Goal: Transaction & Acquisition: Book appointment/travel/reservation

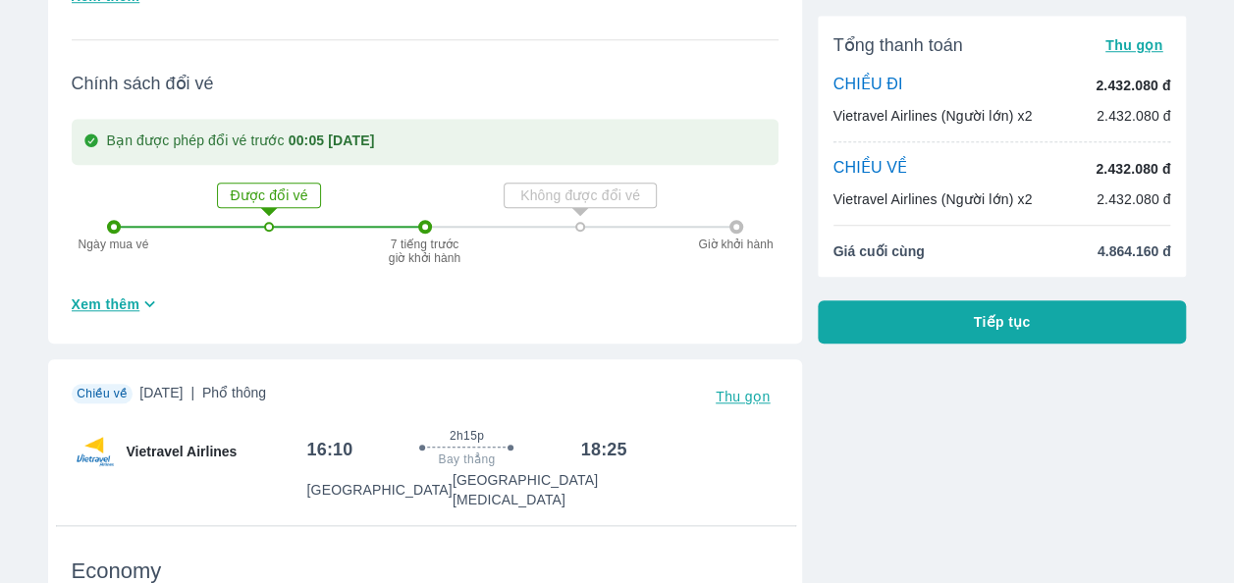
scroll to position [982, 0]
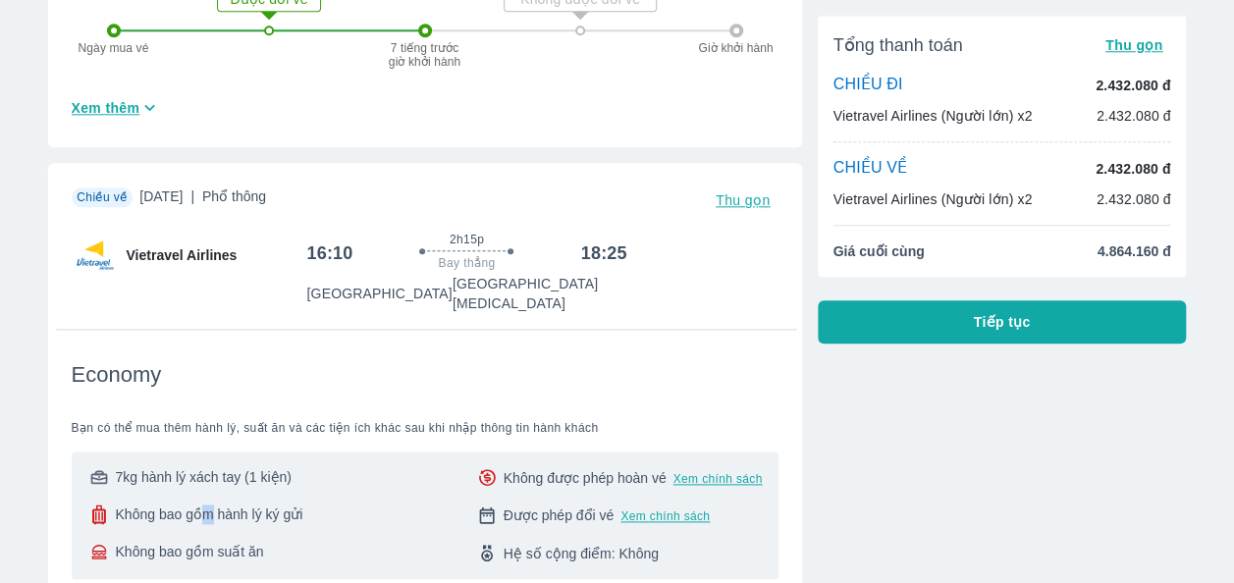
drag, startPoint x: 197, startPoint y: 483, endPoint x: 214, endPoint y: 481, distance: 16.8
click at [214, 504] on span "Không bao gồm hành lý ký gửi" at bounding box center [208, 514] width 187 height 20
drag, startPoint x: 214, startPoint y: 481, endPoint x: 380, endPoint y: 505, distance: 167.7
click at [380, 505] on div "7kg hành lý xách tay (1 kiện) Không bao gồm hành lý ký gửi Không bao gồm suất ă…" at bounding box center [424, 515] width 675 height 96
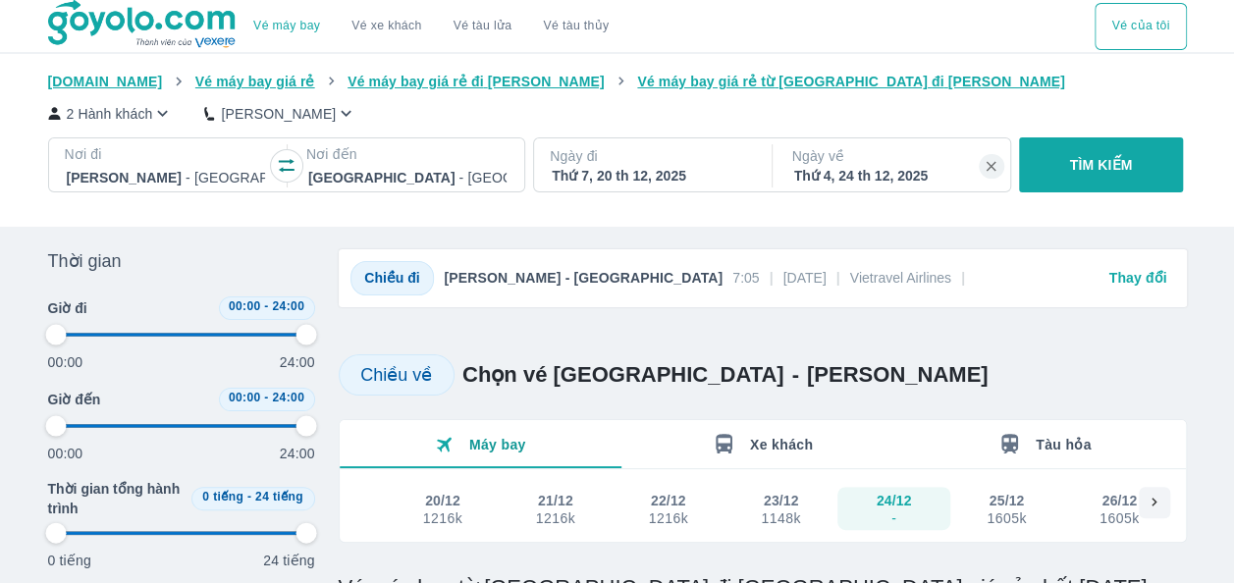
type input "97.9166666666667"
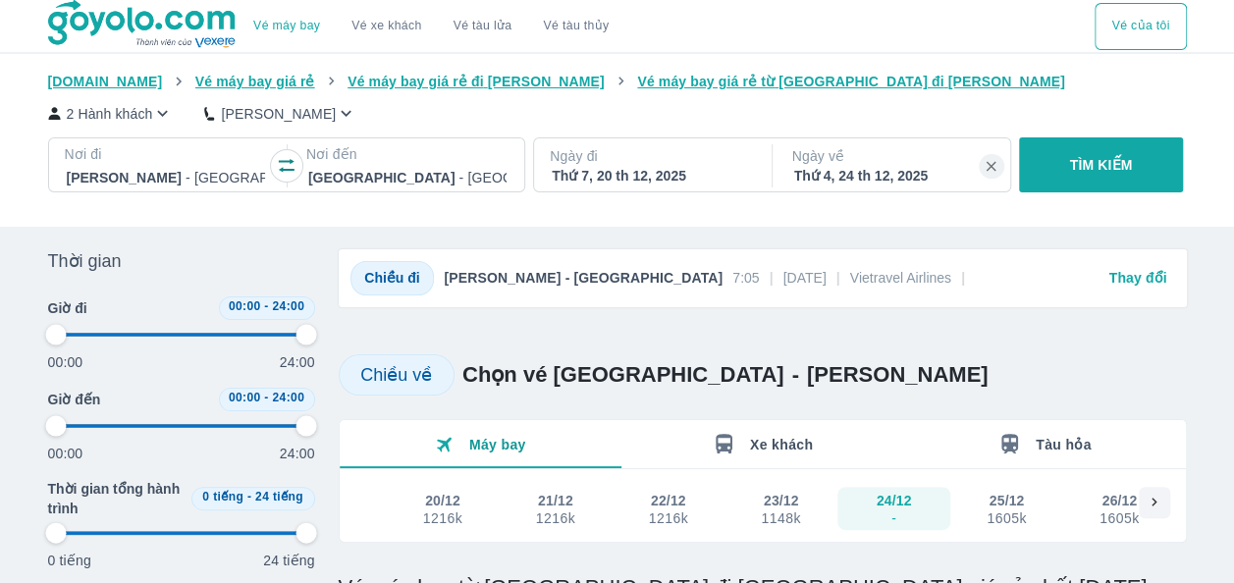
type input "97.9166666666667"
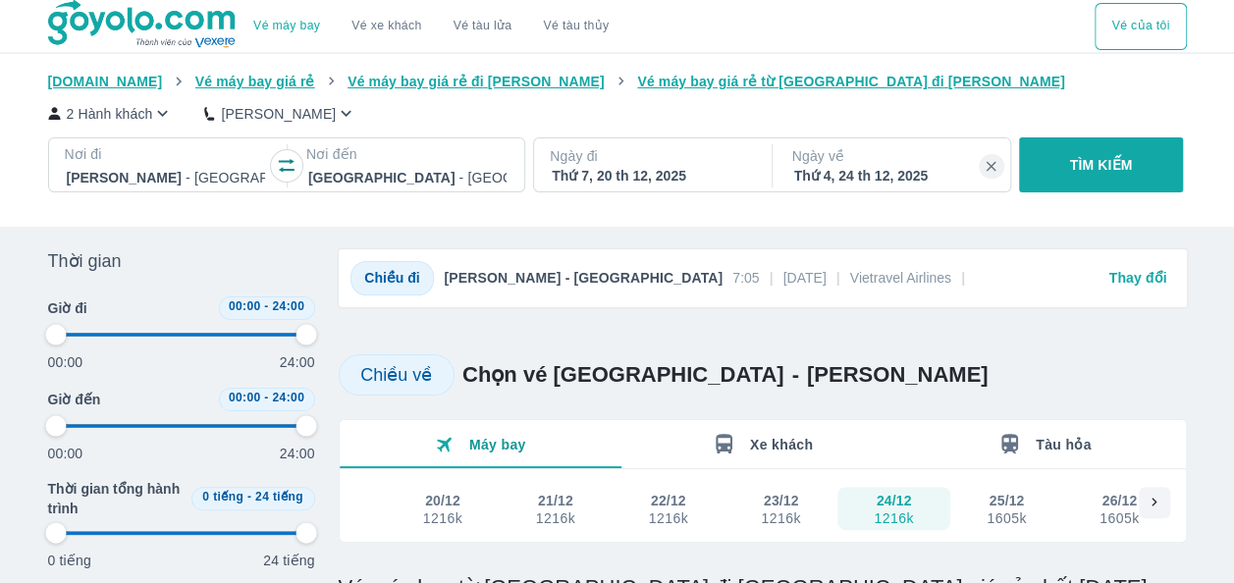
type input "97.9166666666667"
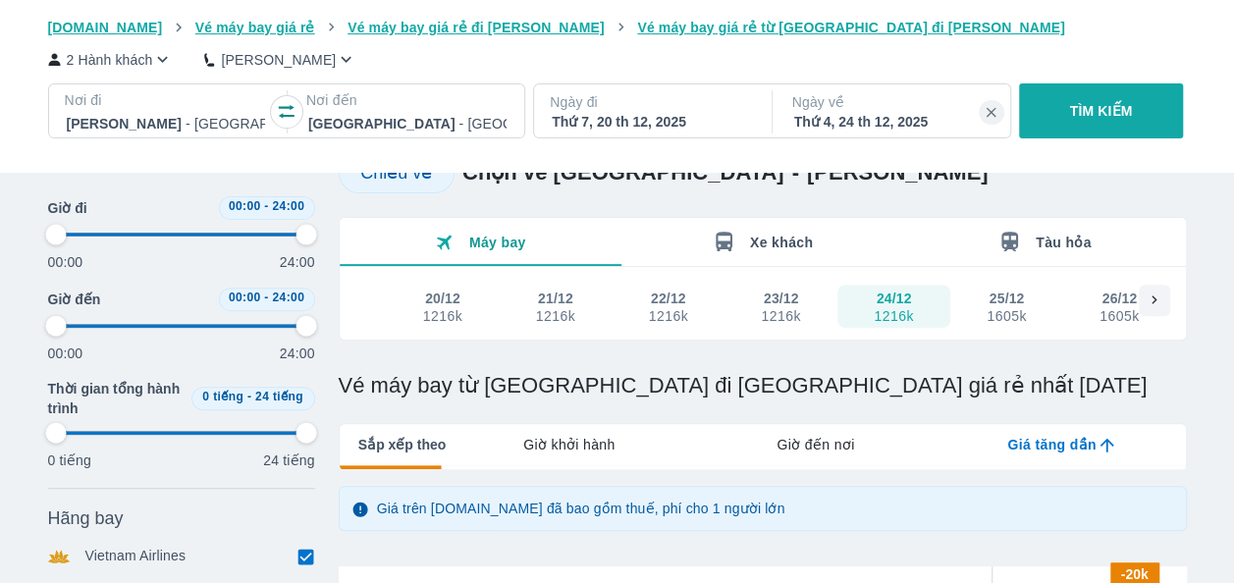
type input "97.9166666666667"
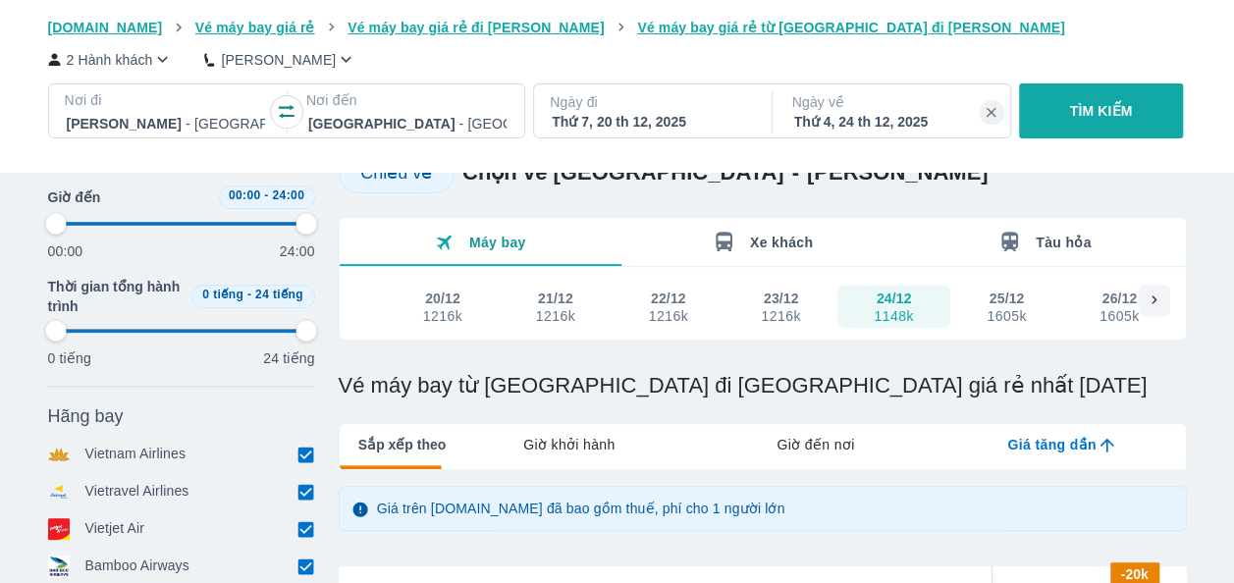
scroll to position [393, 0]
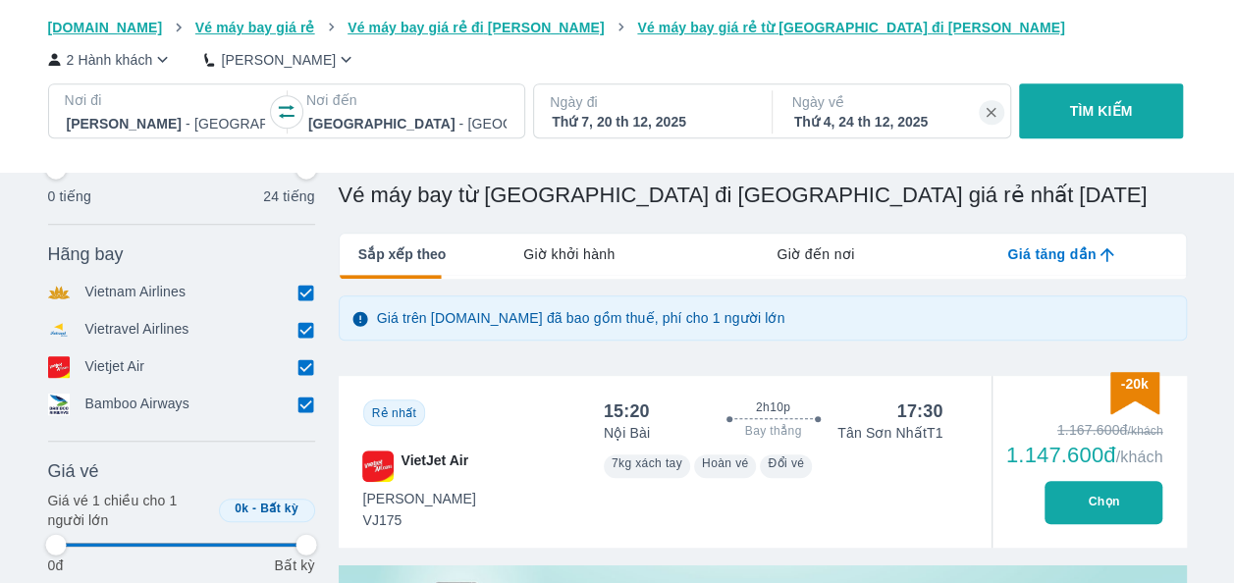
type input "97.9166666666667"
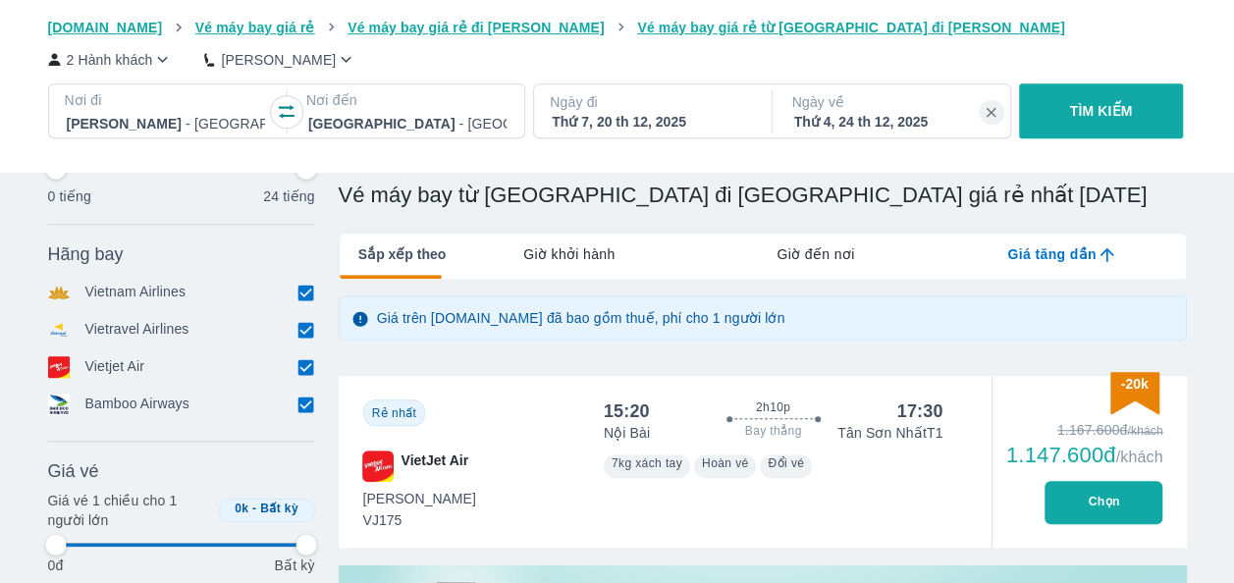
type input "97.9166666666667"
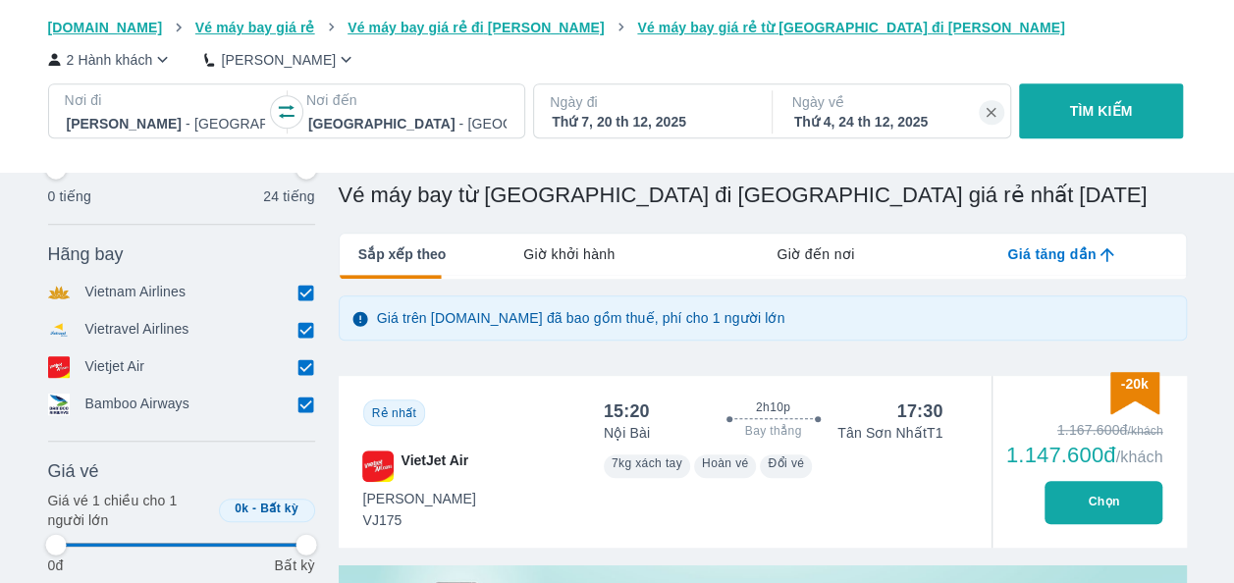
type input "97.9166666666667"
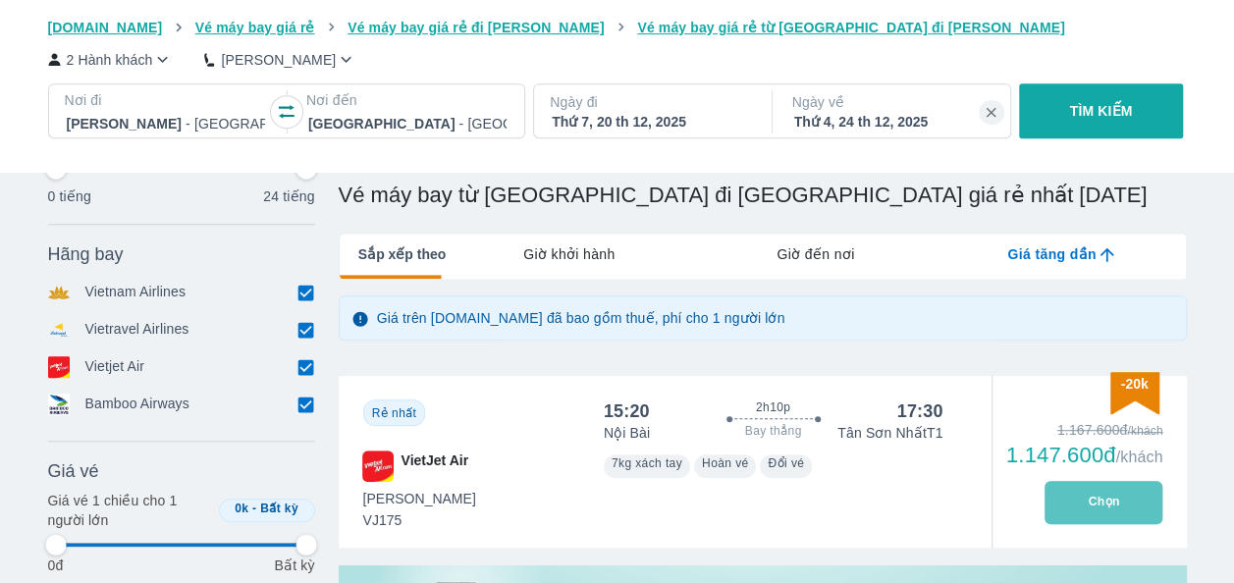
click at [1080, 516] on button "Chọn" at bounding box center [1103, 502] width 118 height 43
type input "97.9166666666667"
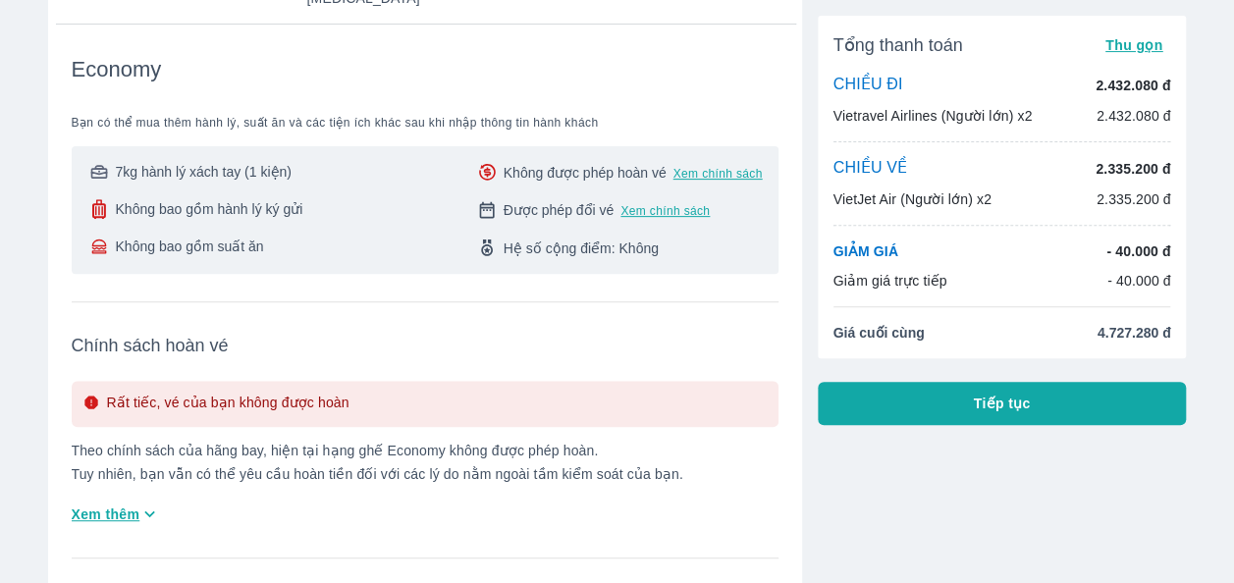
scroll to position [294, 0]
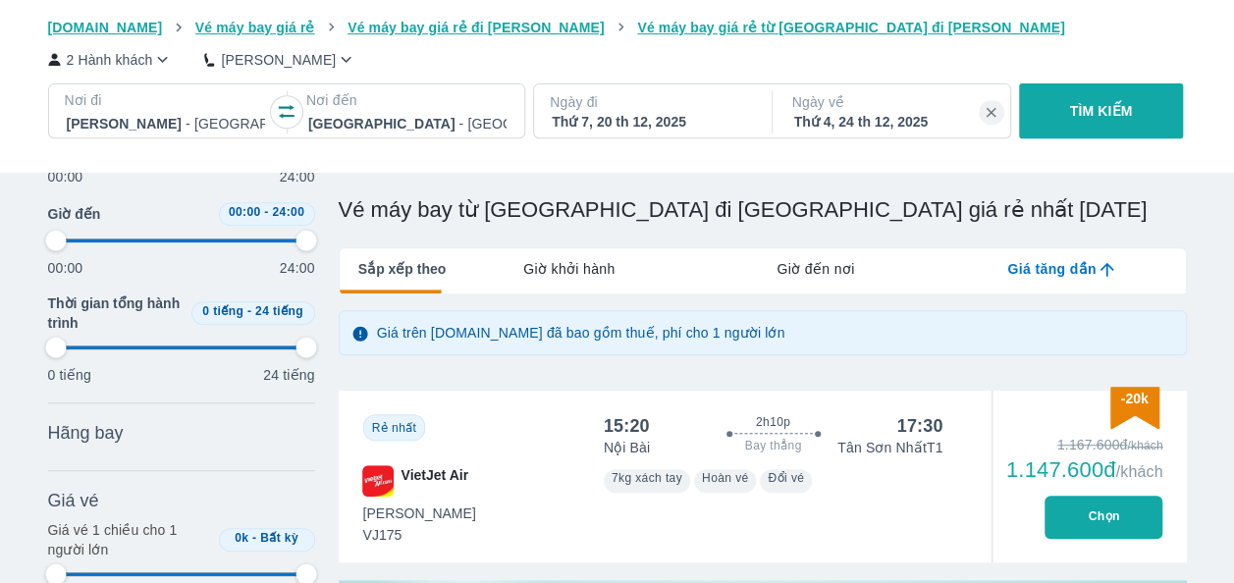
scroll to position [393, 0]
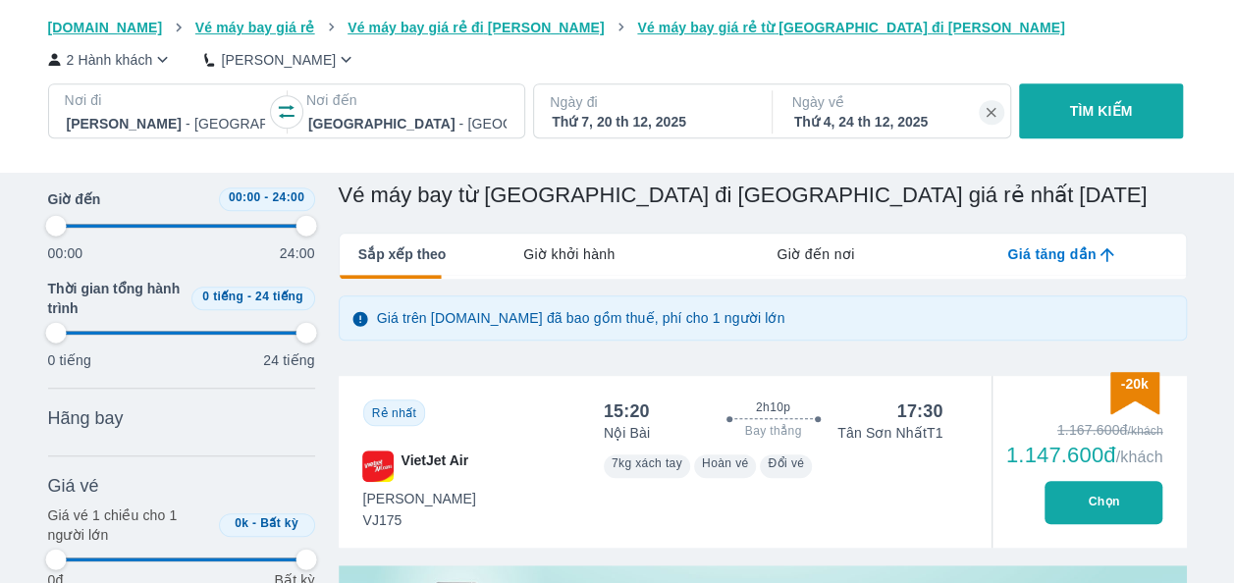
type input "97.9166666666667"
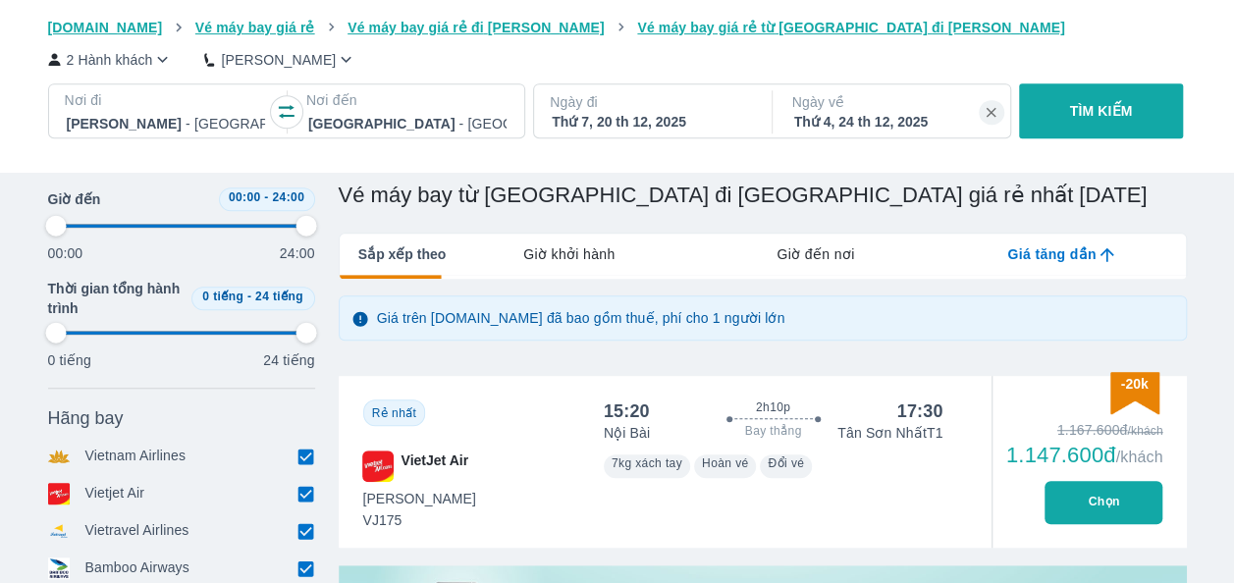
type input "97.9166666666667"
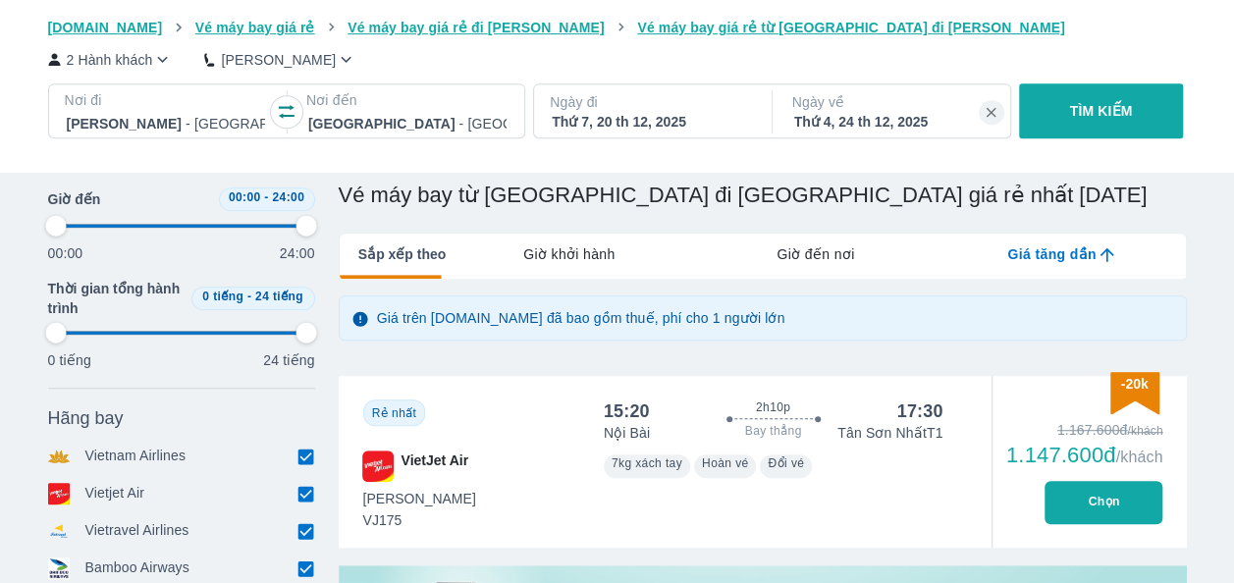
type input "97.9166666666667"
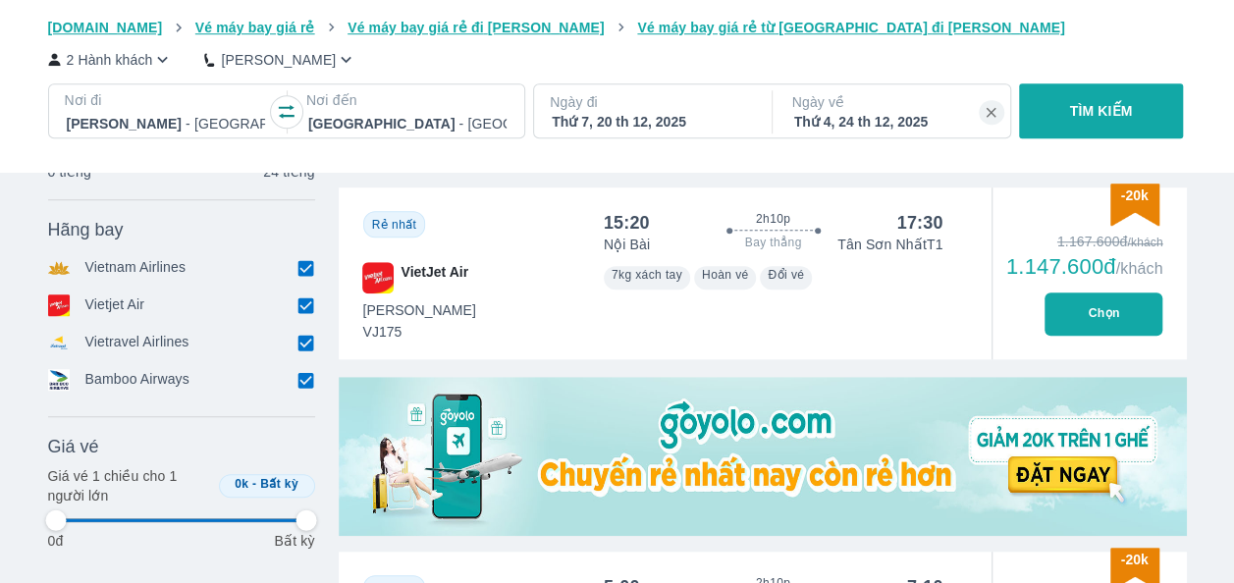
type input "97.9166666666667"
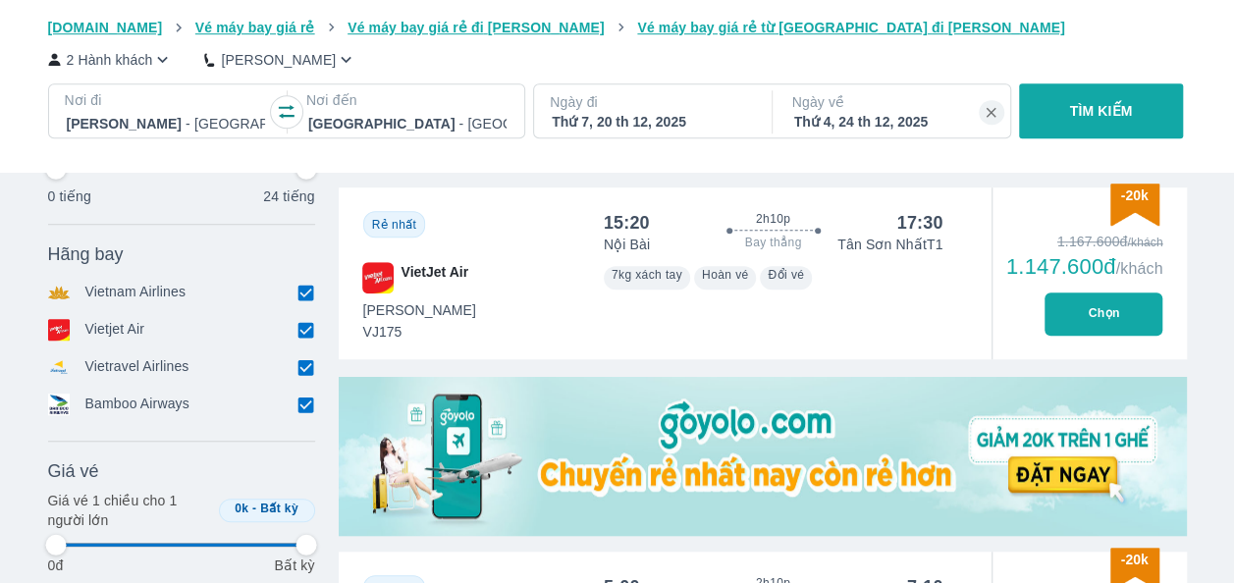
type input "97.9166666666667"
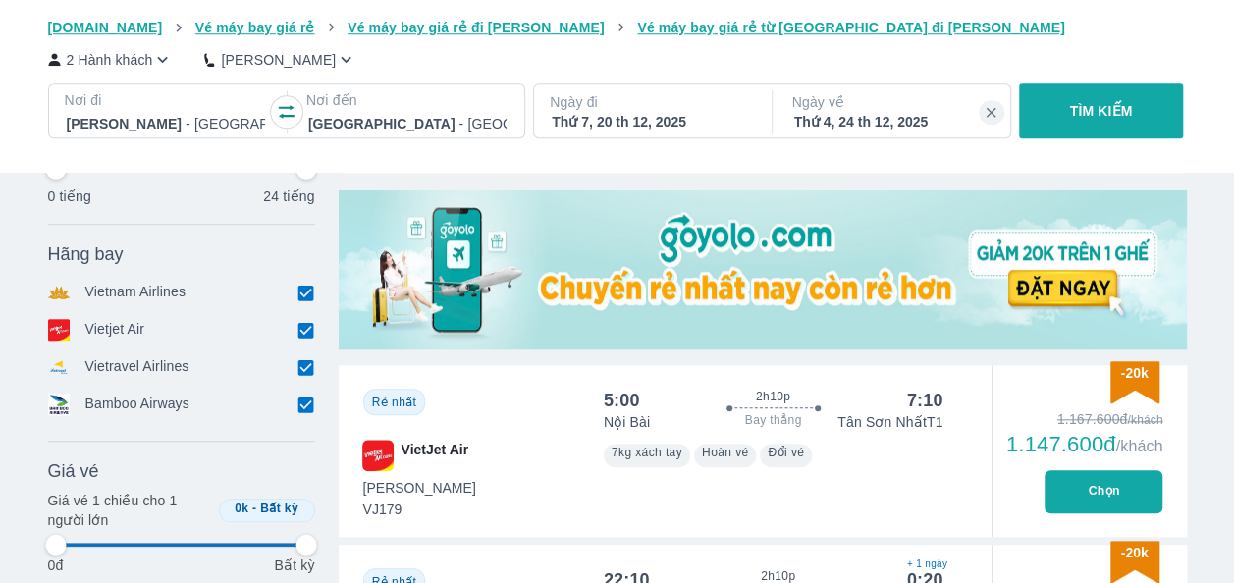
type input "97.9166666666667"
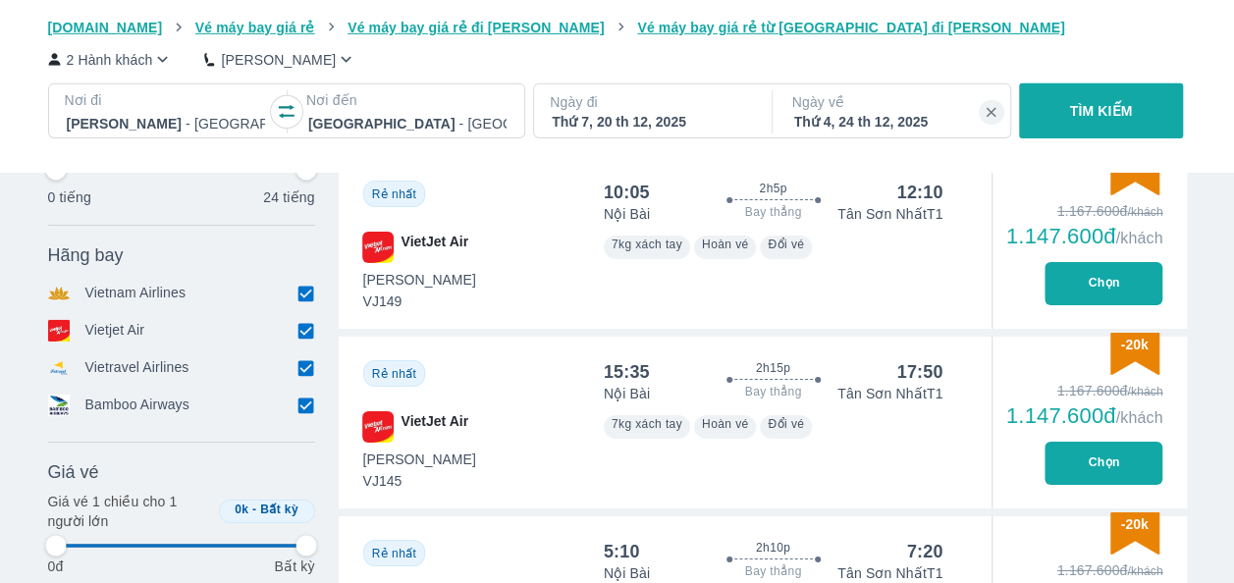
type input "97.9166666666667"
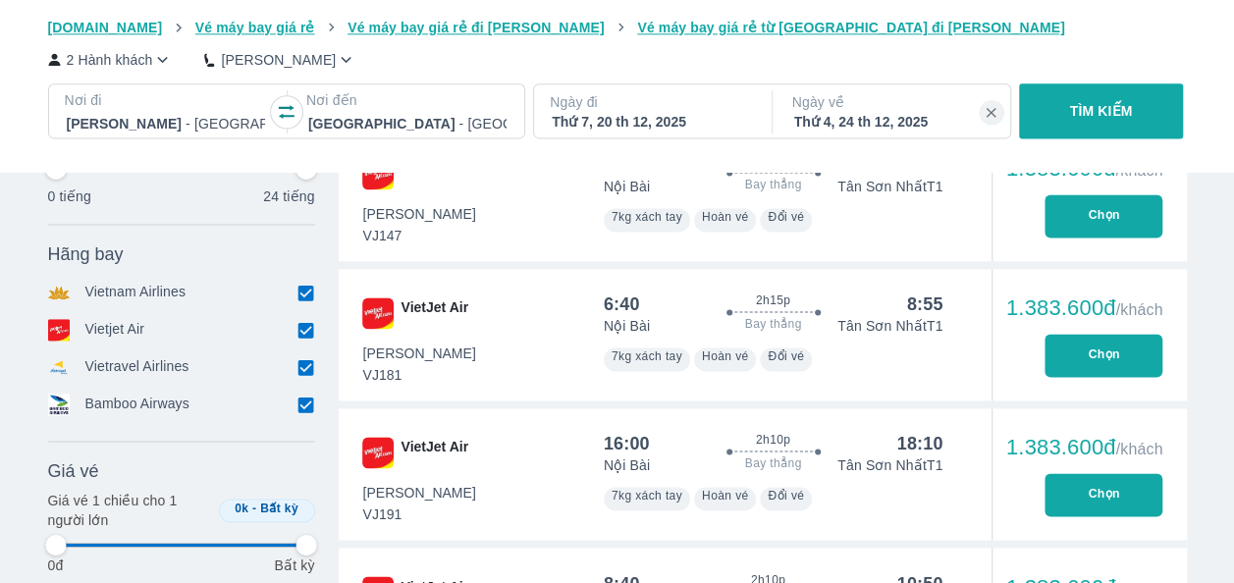
type input "97.9166666666667"
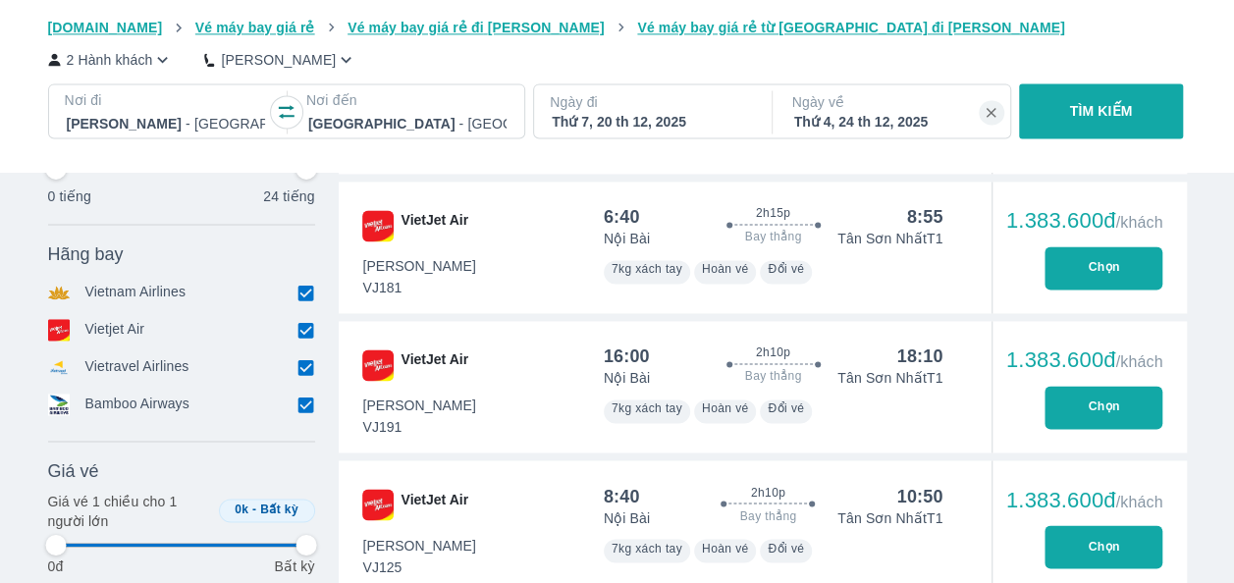
type input "97.9166666666667"
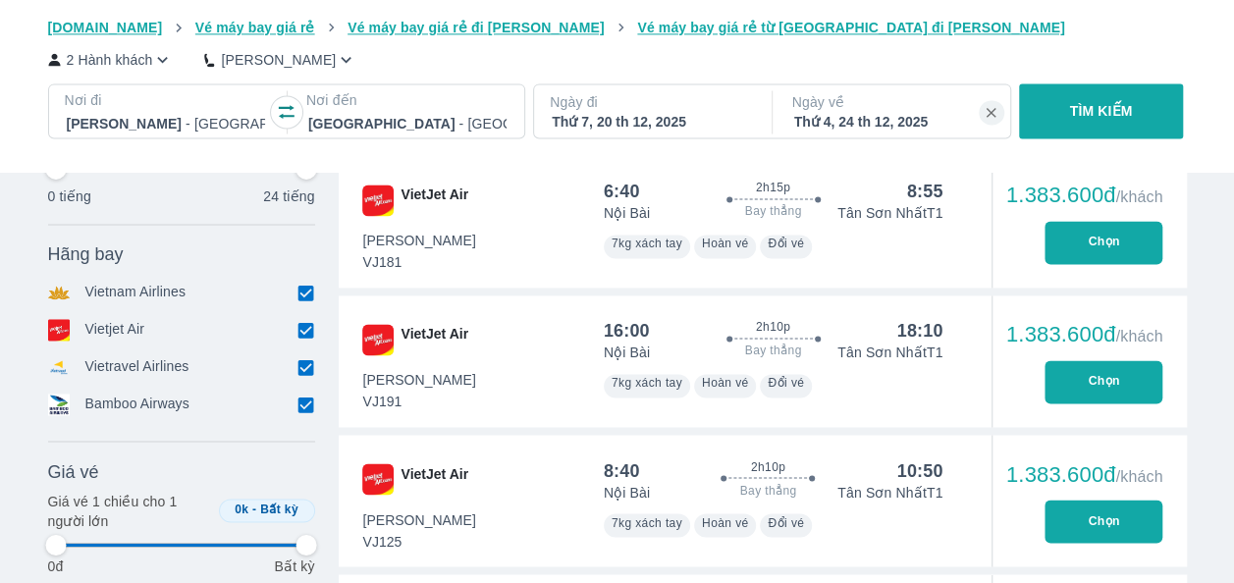
type input "97.9166666666667"
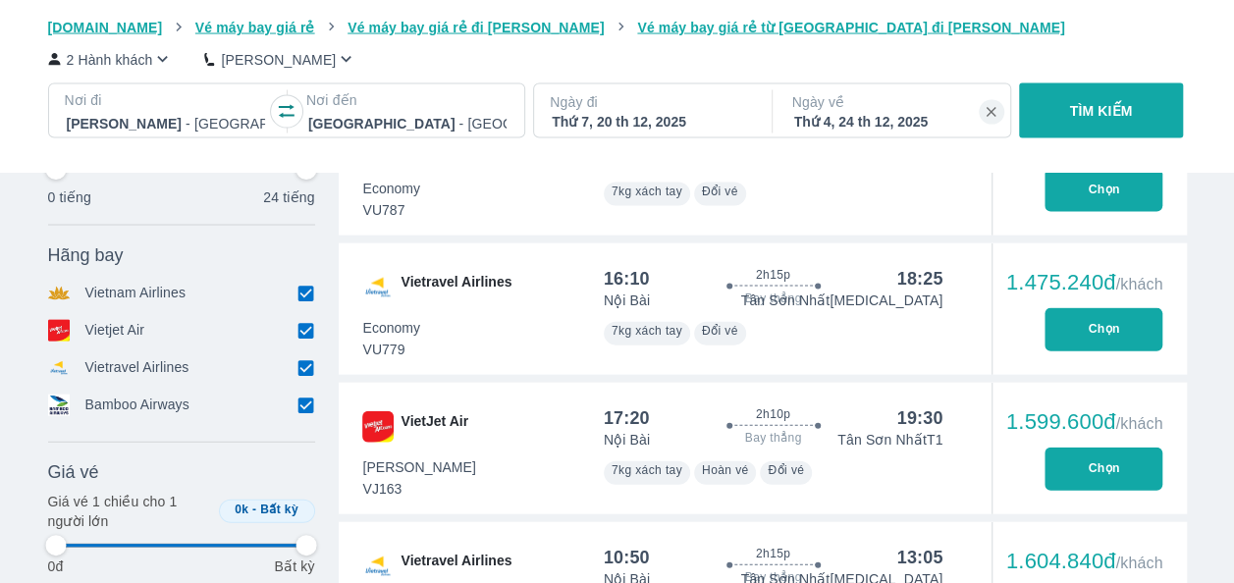
type input "97.9166666666667"
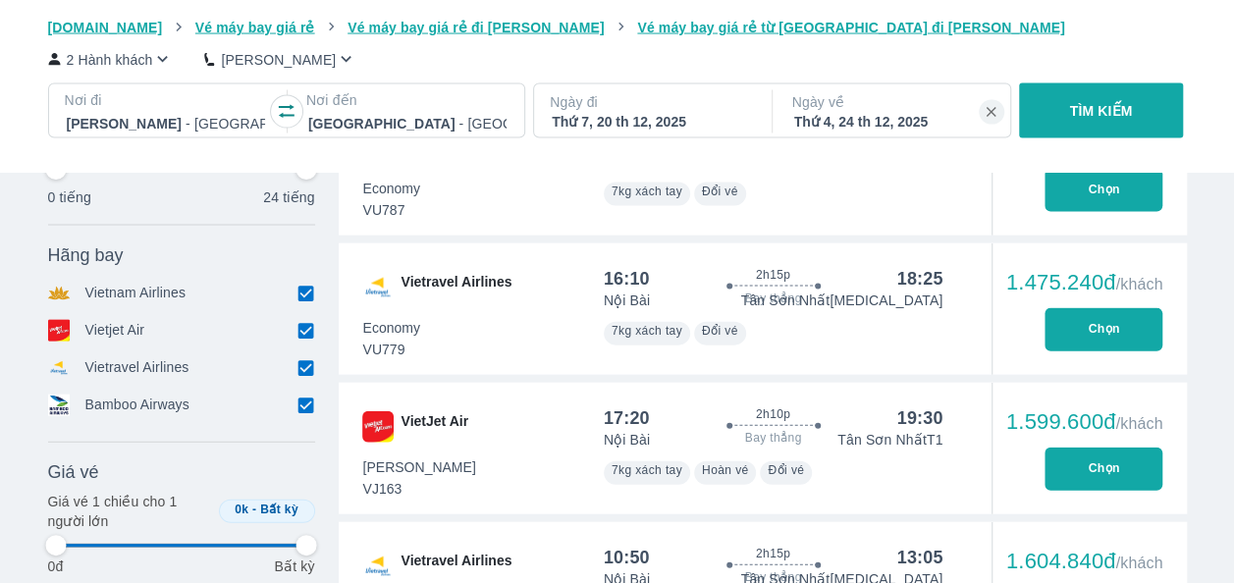
type input "97.9166666666667"
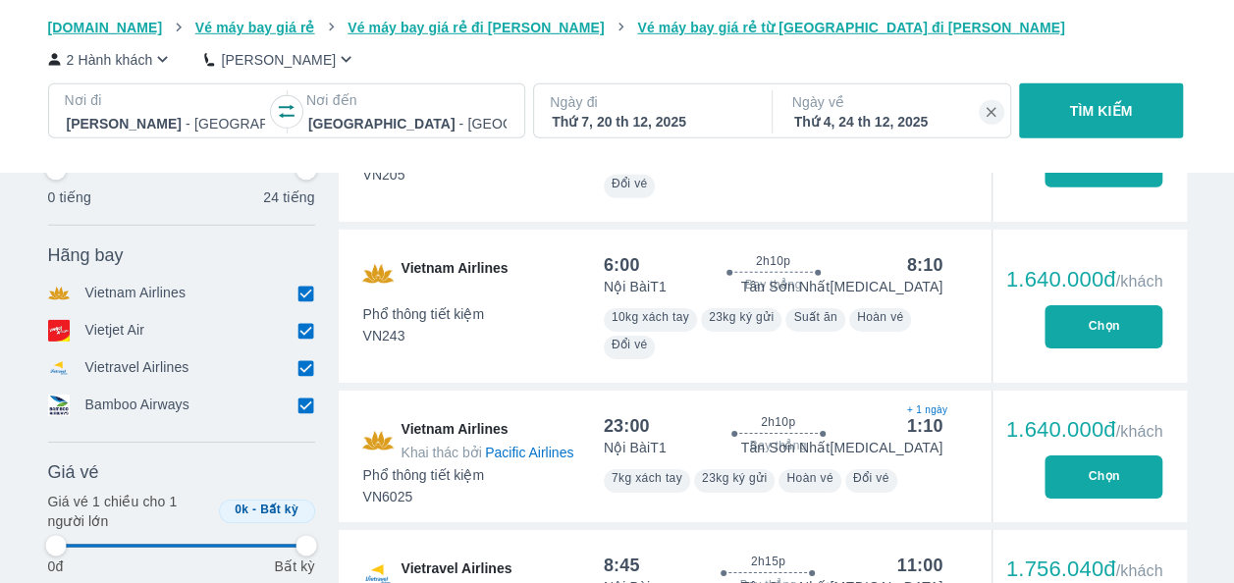
scroll to position [6657, 0]
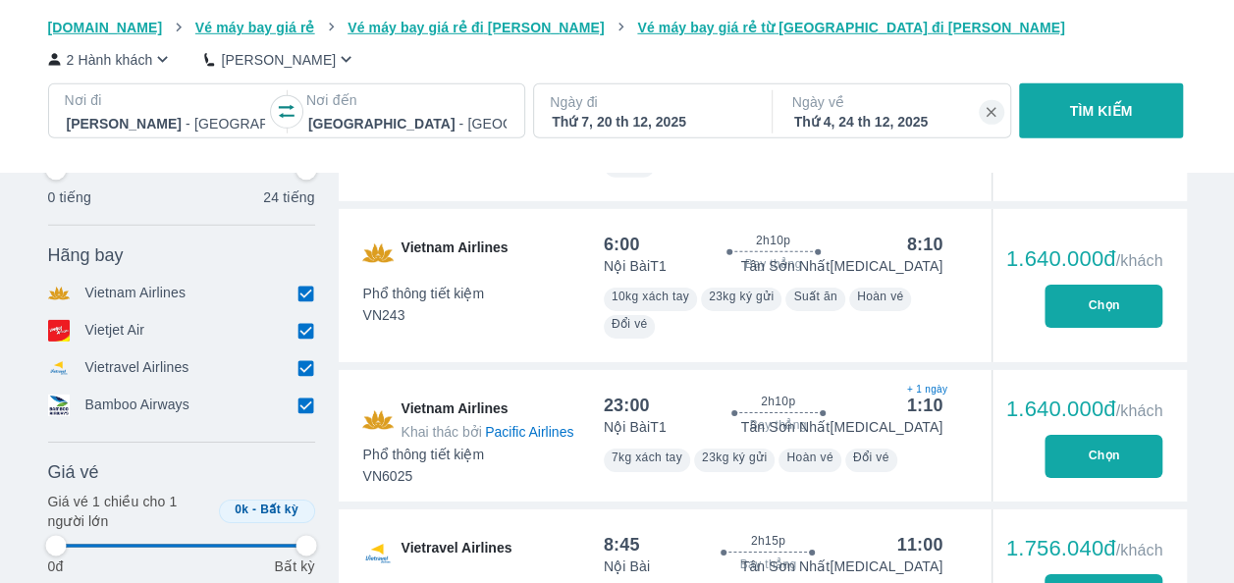
type input "97.9166666666667"
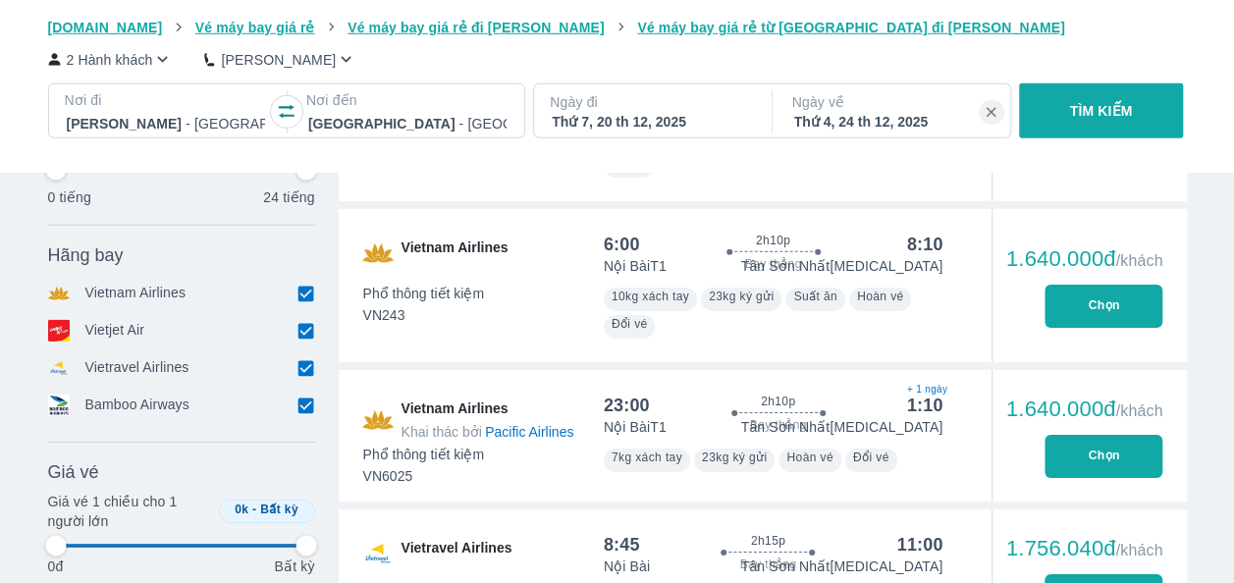
type input "97.9166666666667"
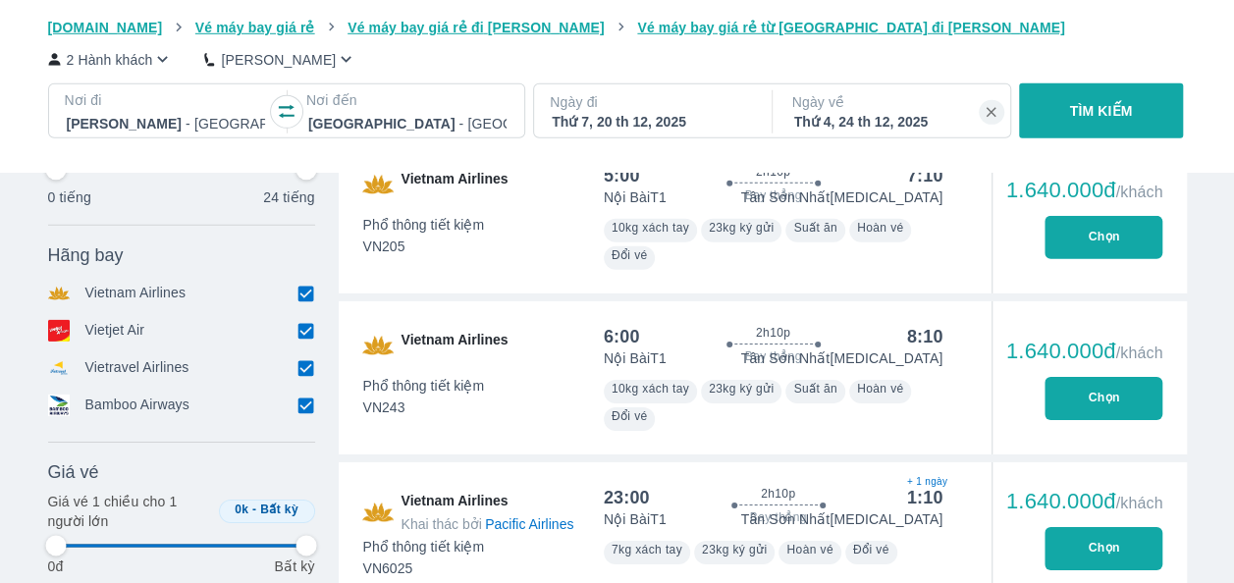
type input "97.9166666666667"
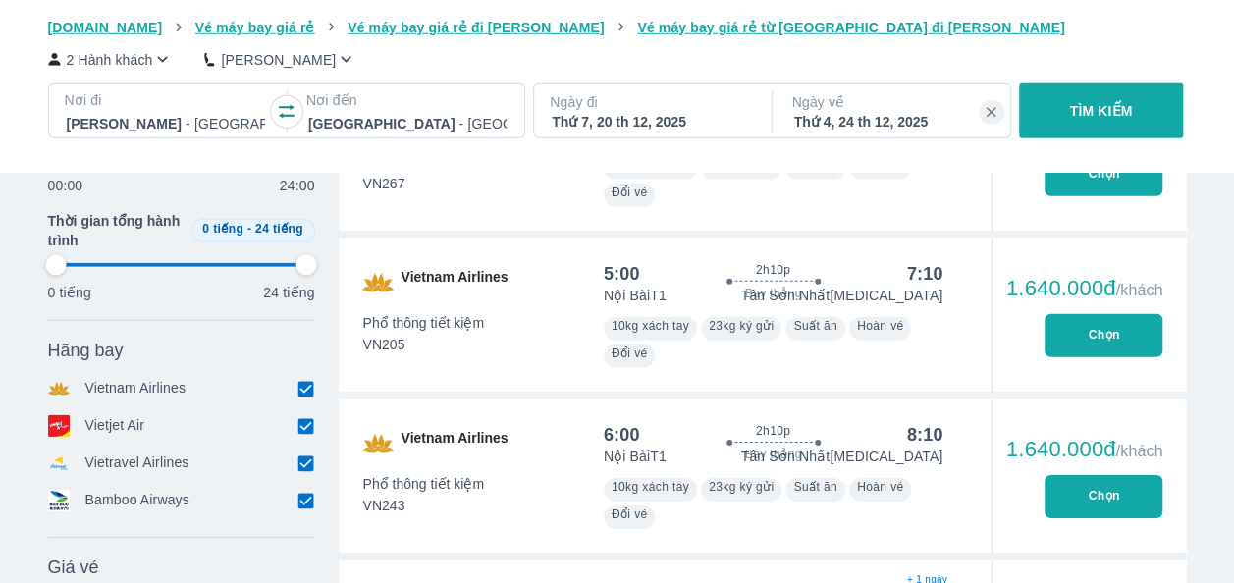
type input "97.9166666666667"
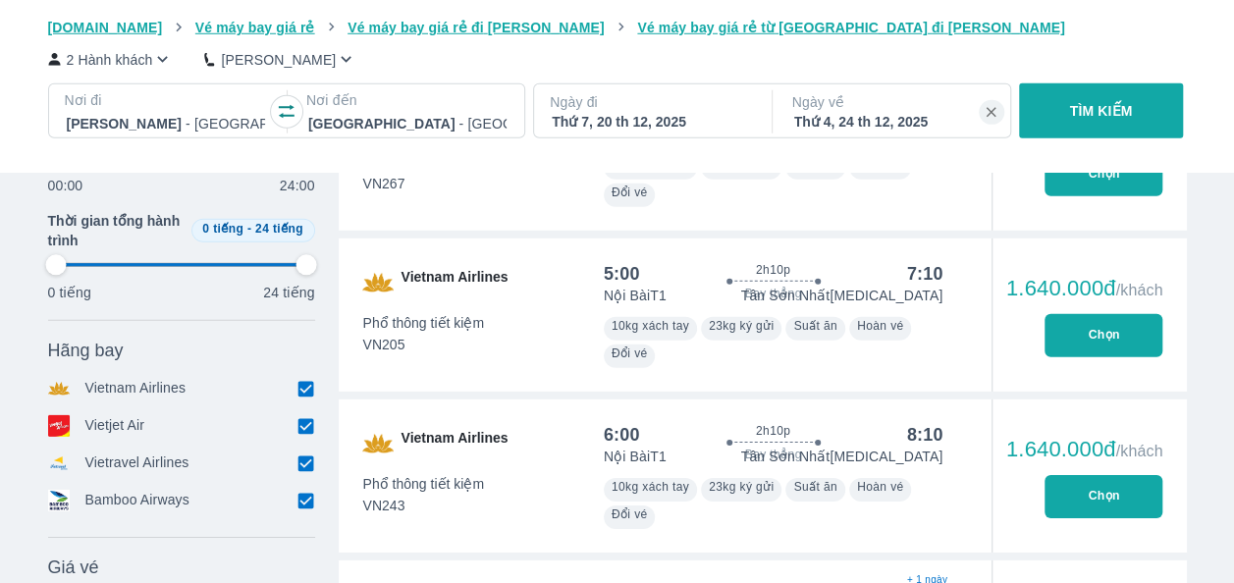
type input "97.9166666666667"
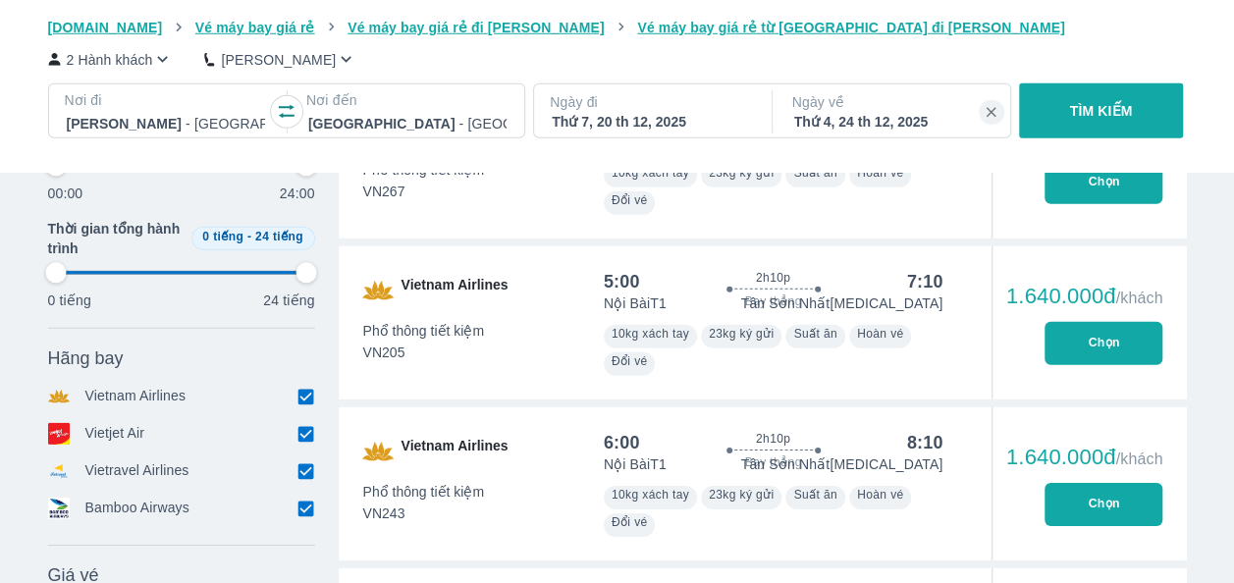
type input "97.9166666666667"
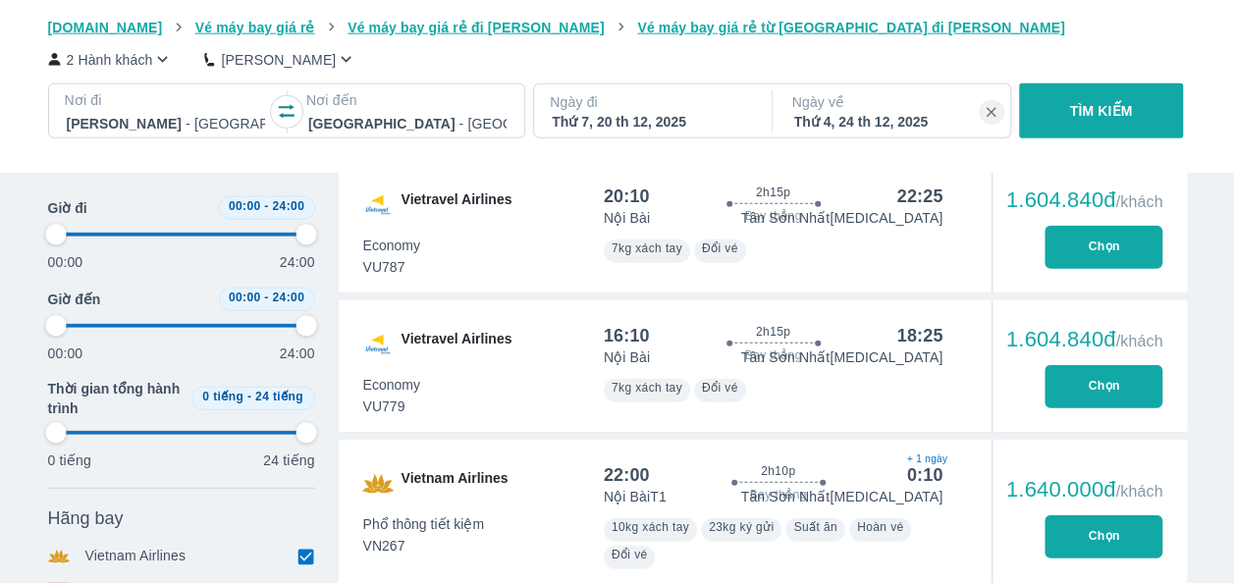
type input "97.9166666666667"
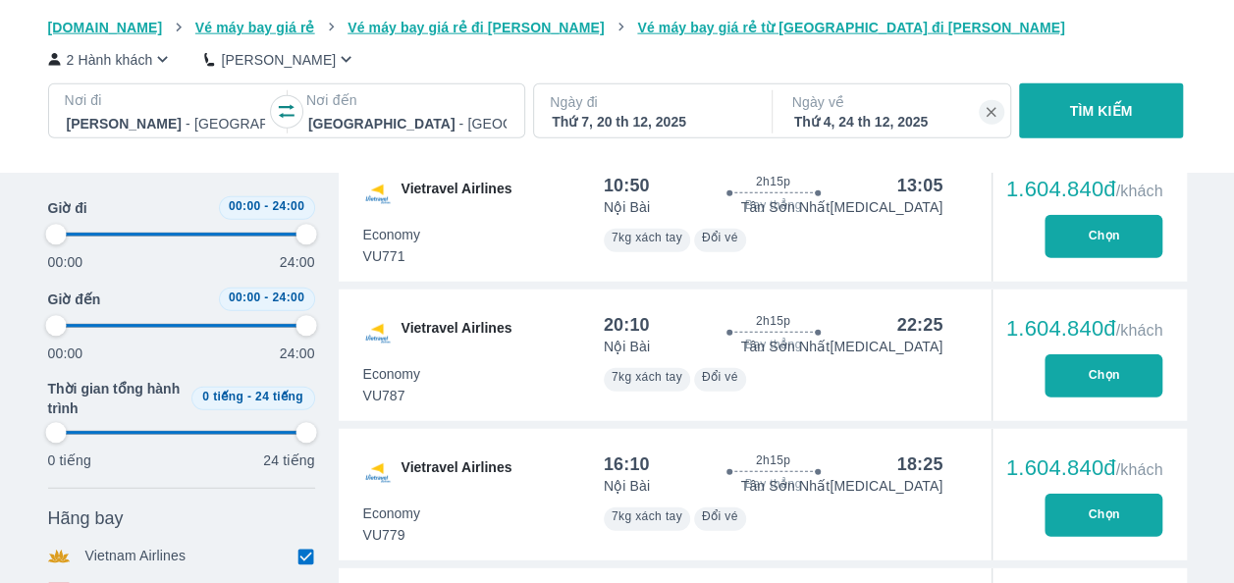
type input "97.9166666666667"
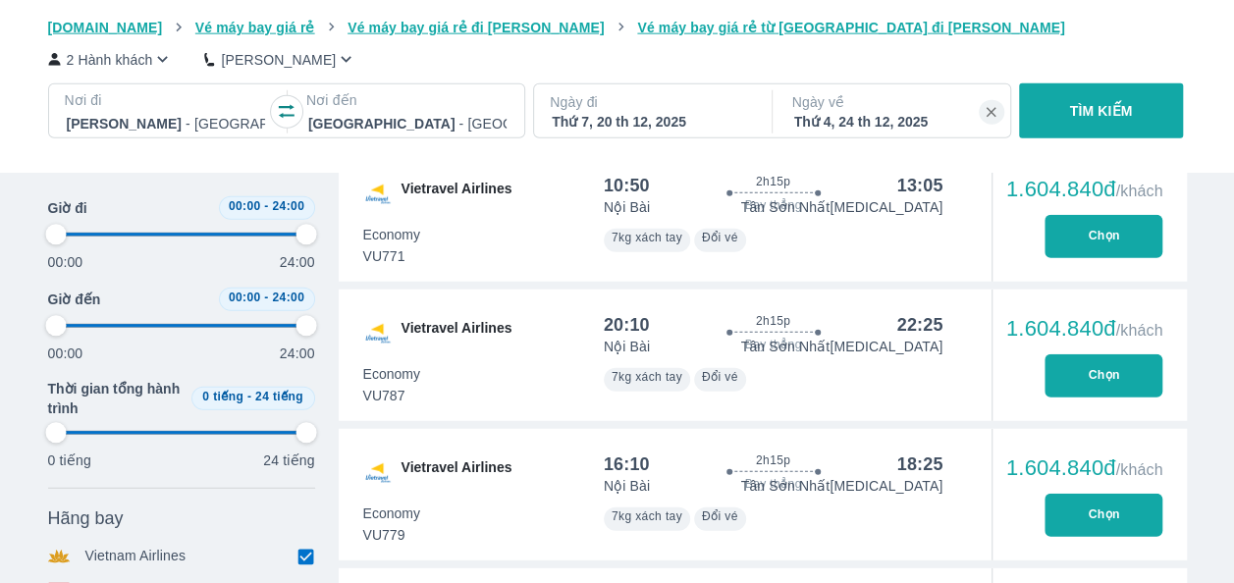
type input "97.9166666666667"
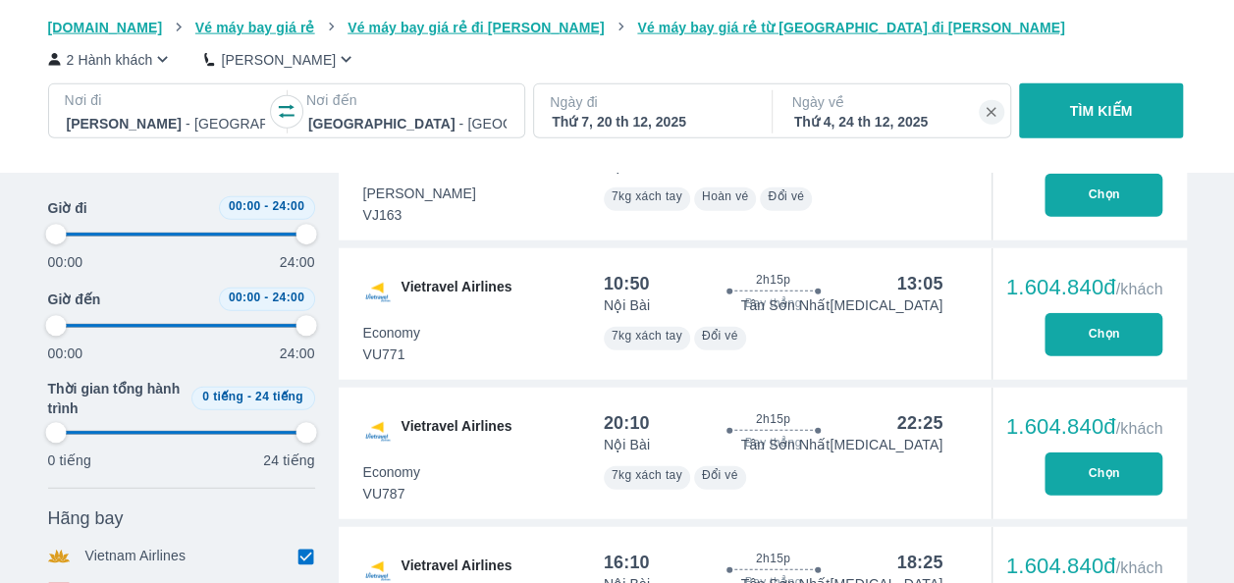
type input "97.9166666666667"
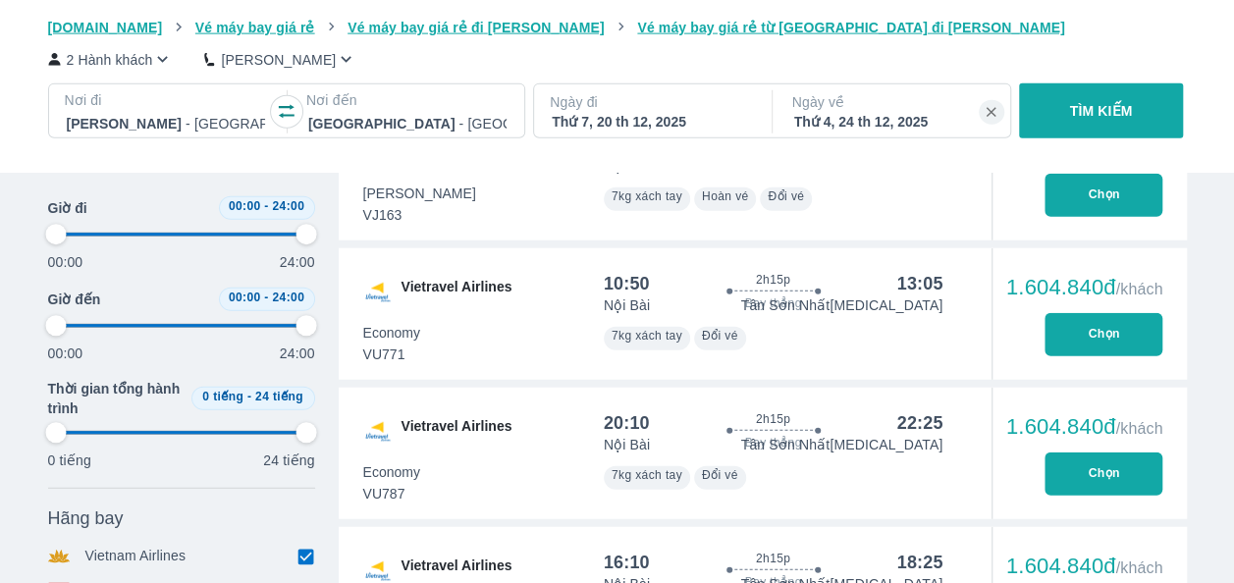
type input "97.9166666666667"
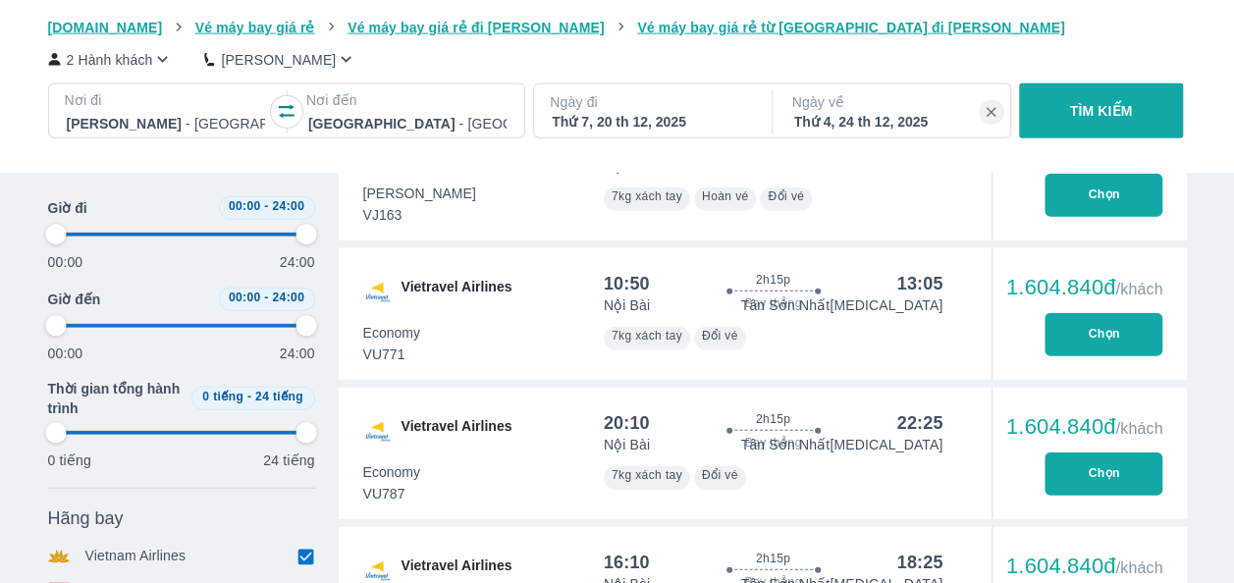
type input "97.9166666666667"
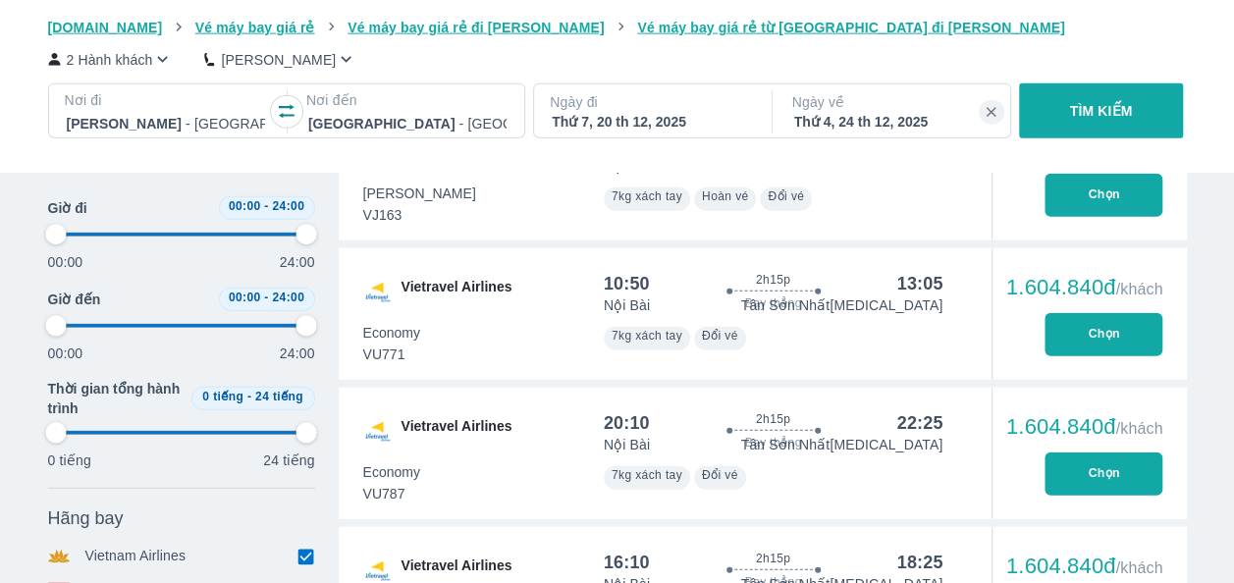
type input "97.9166666666667"
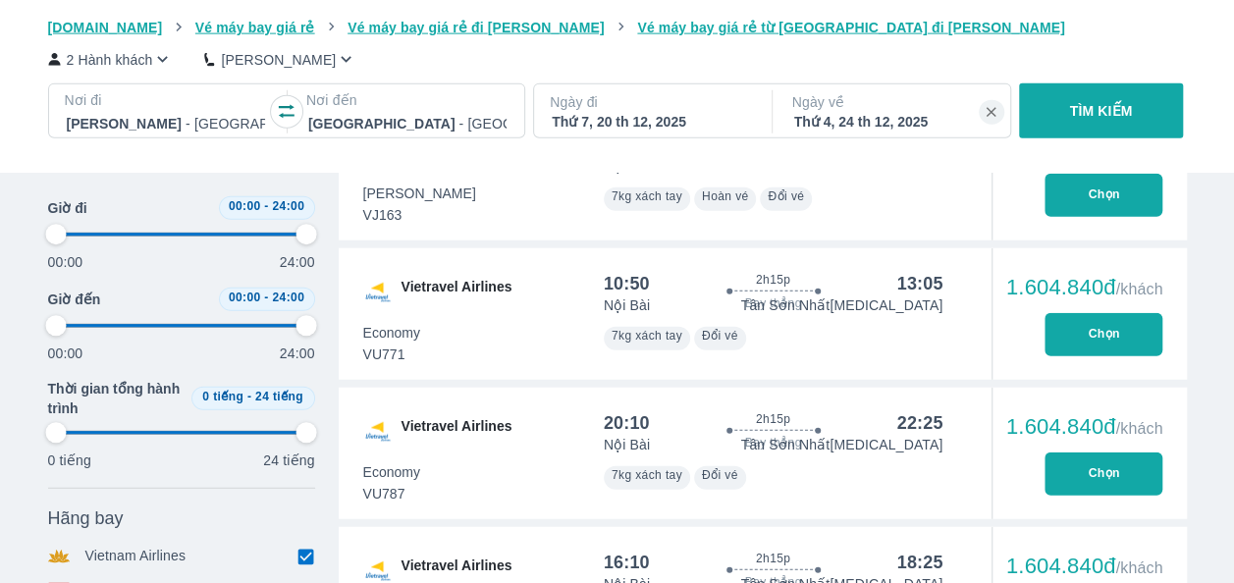
type input "97.9166666666667"
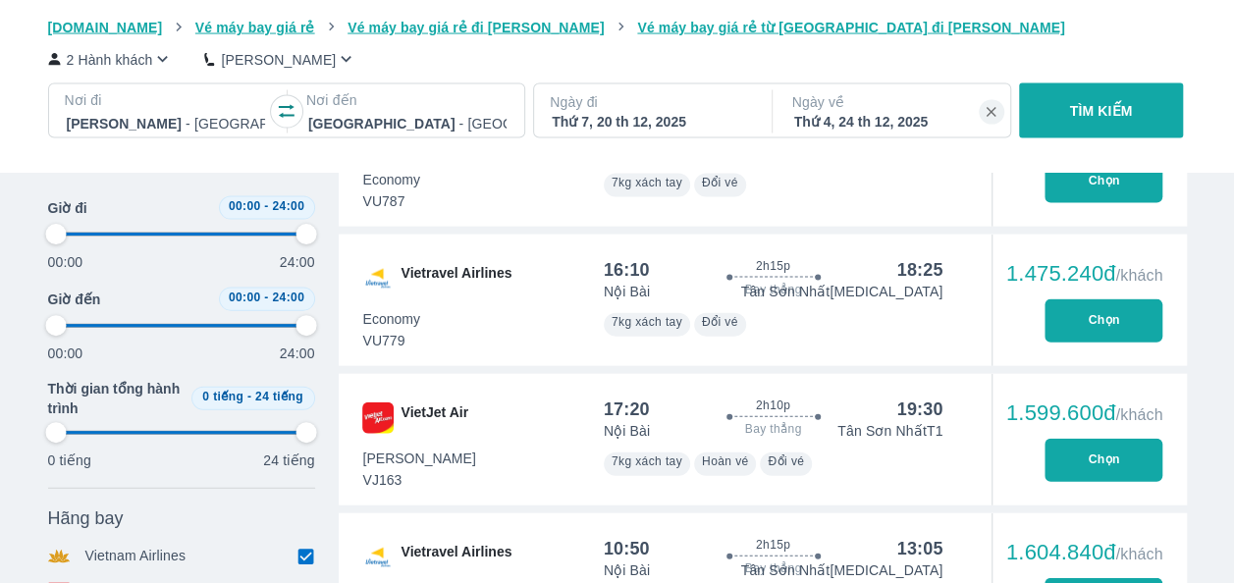
scroll to position [5675, 0]
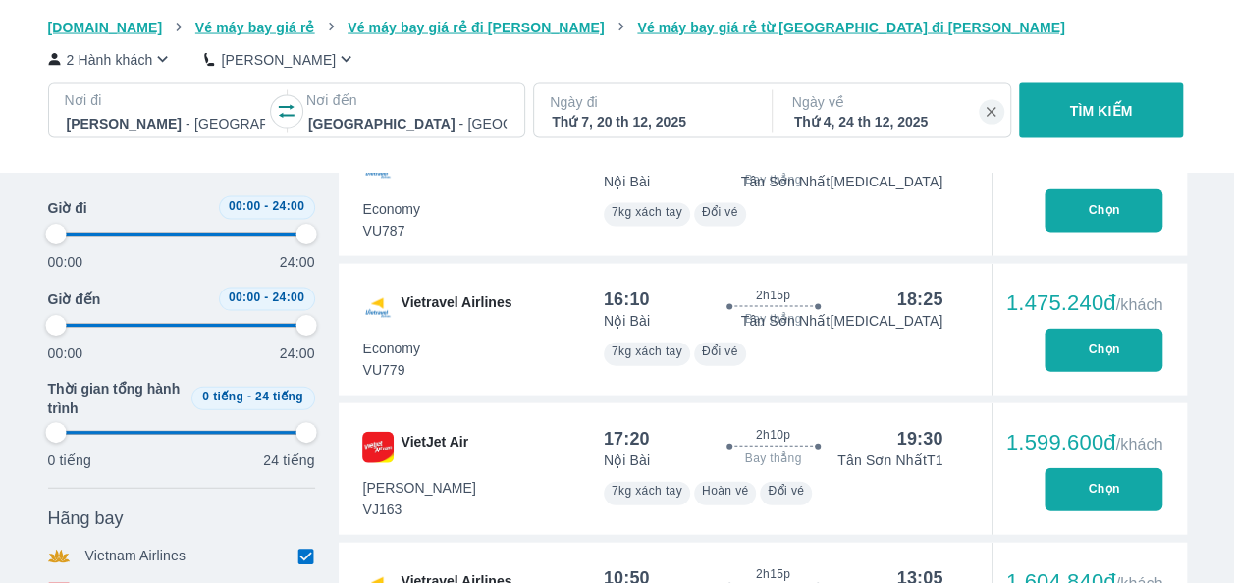
type input "97.9166666666667"
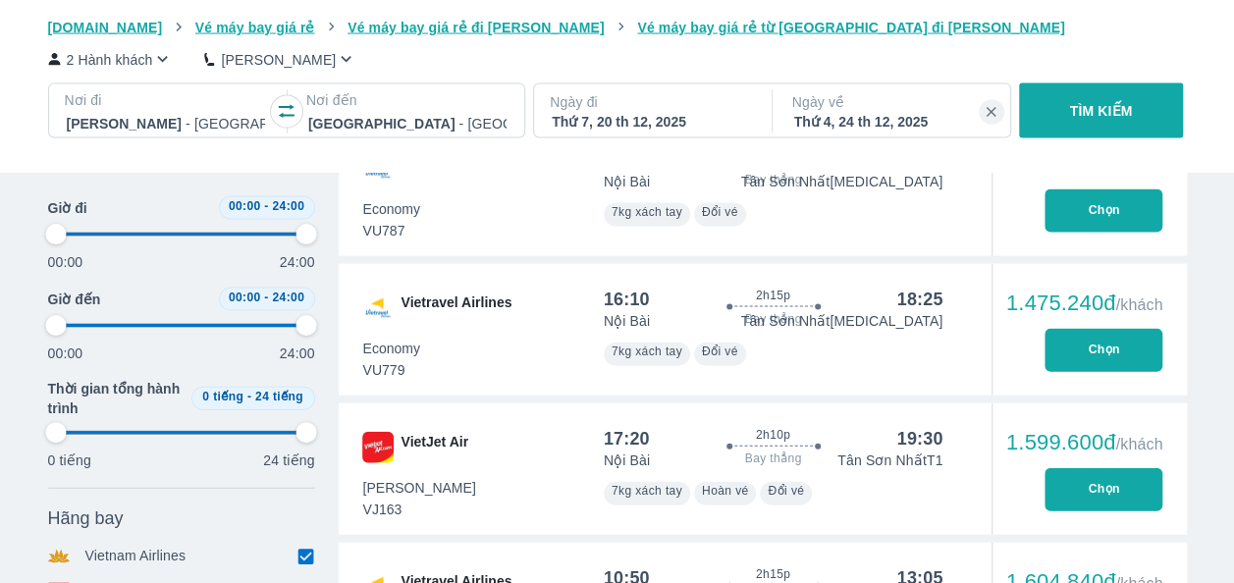
type input "97.9166666666667"
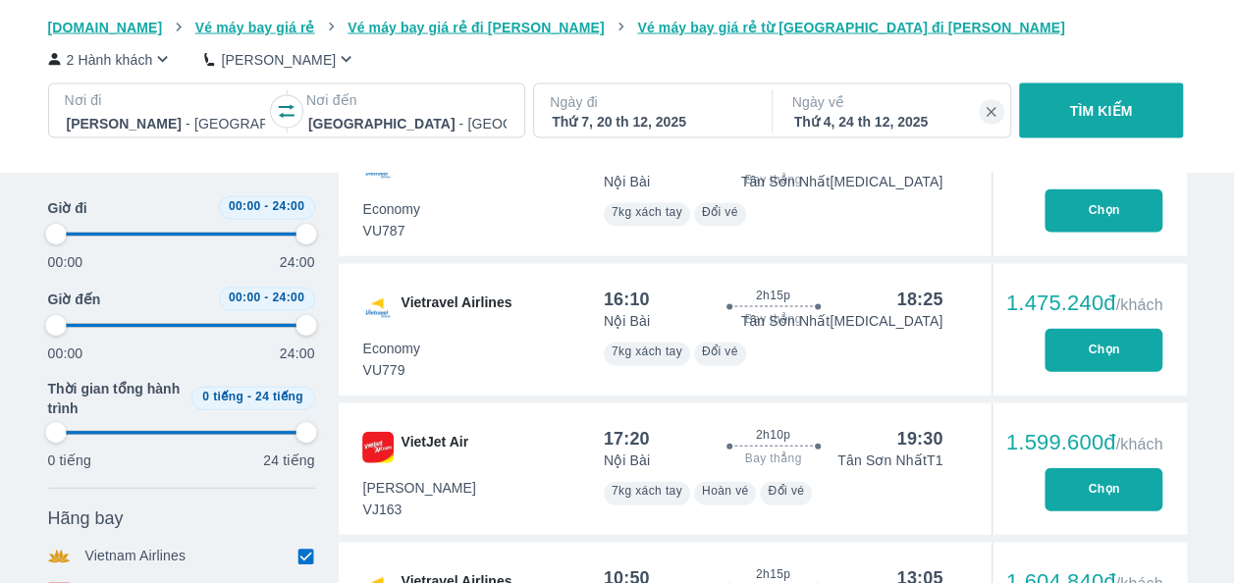
type input "97.9166666666667"
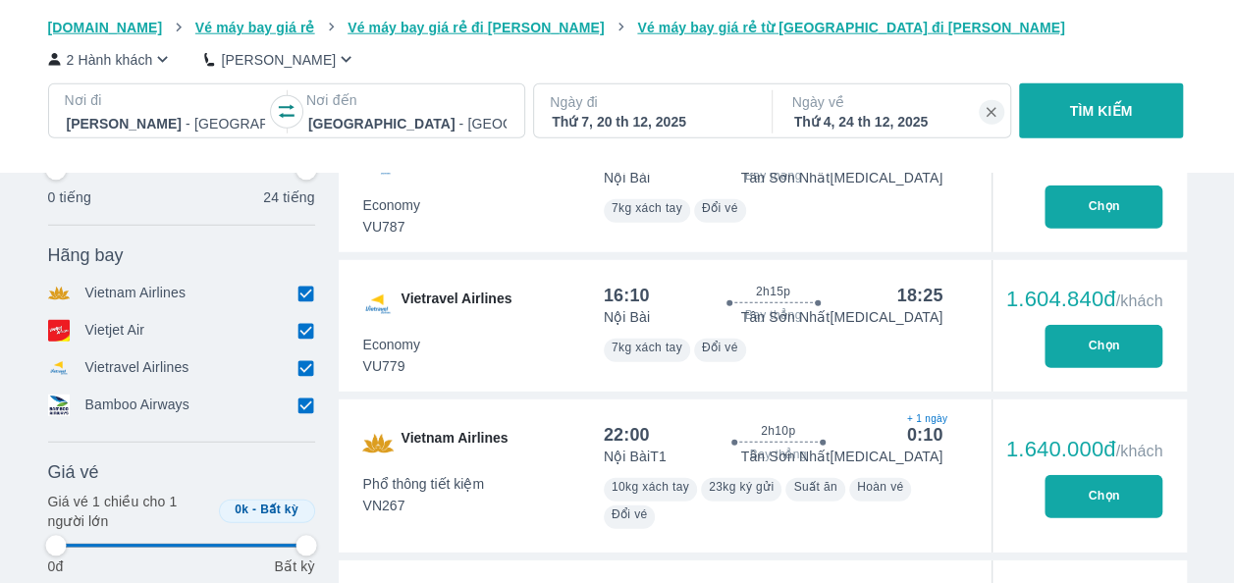
scroll to position [6264, 0]
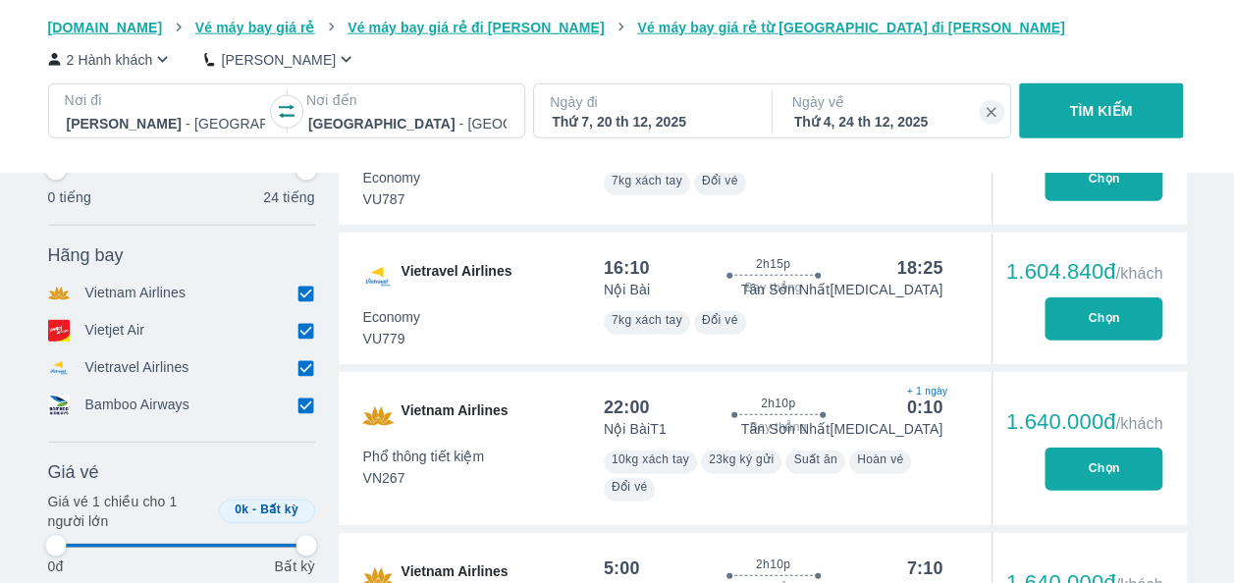
type input "97.9166666666667"
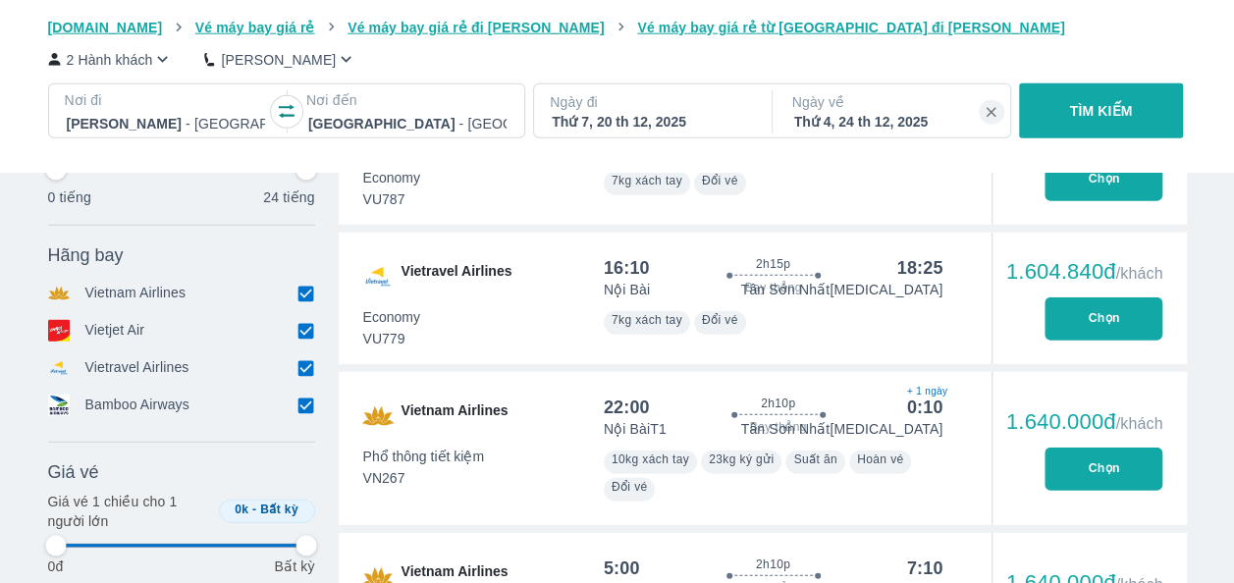
type input "97.9166666666667"
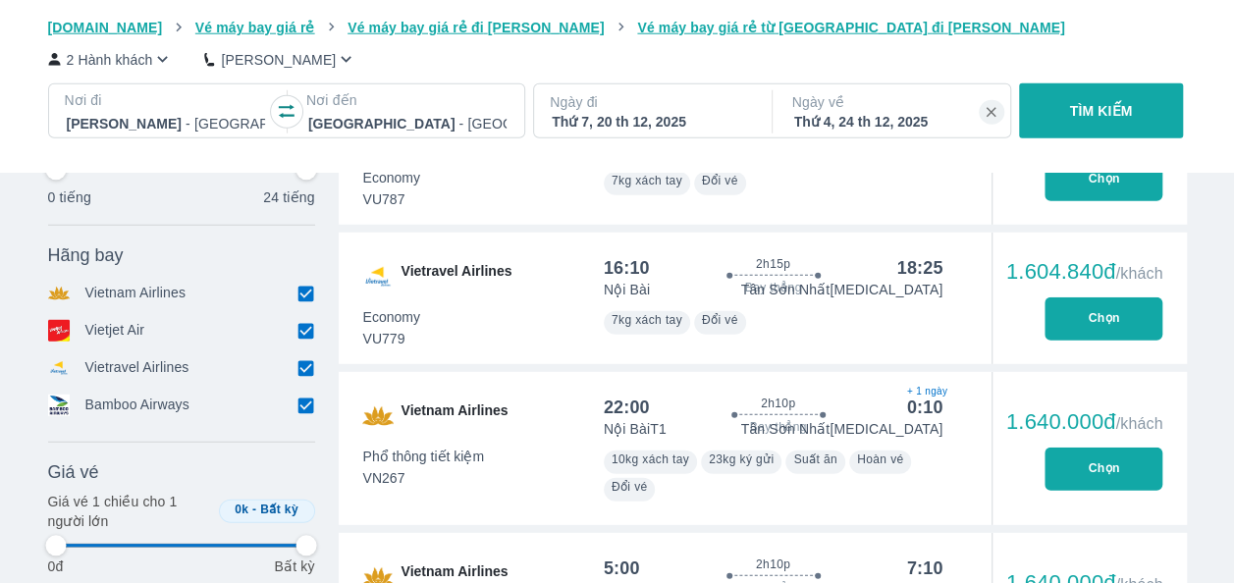
type input "97.9166666666667"
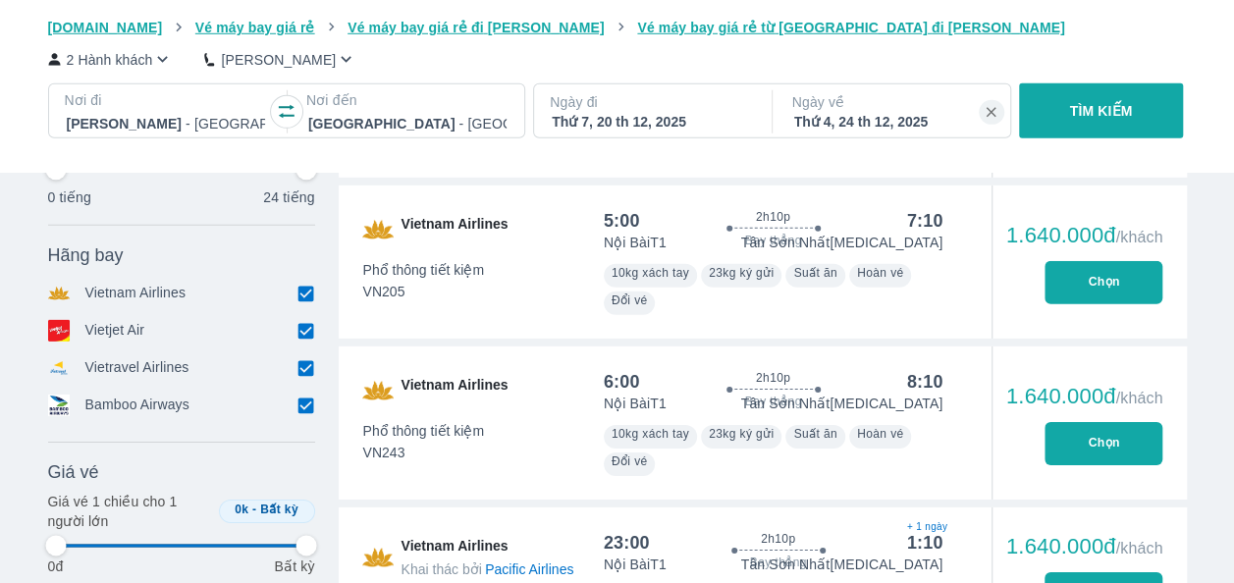
type input "97.9166666666667"
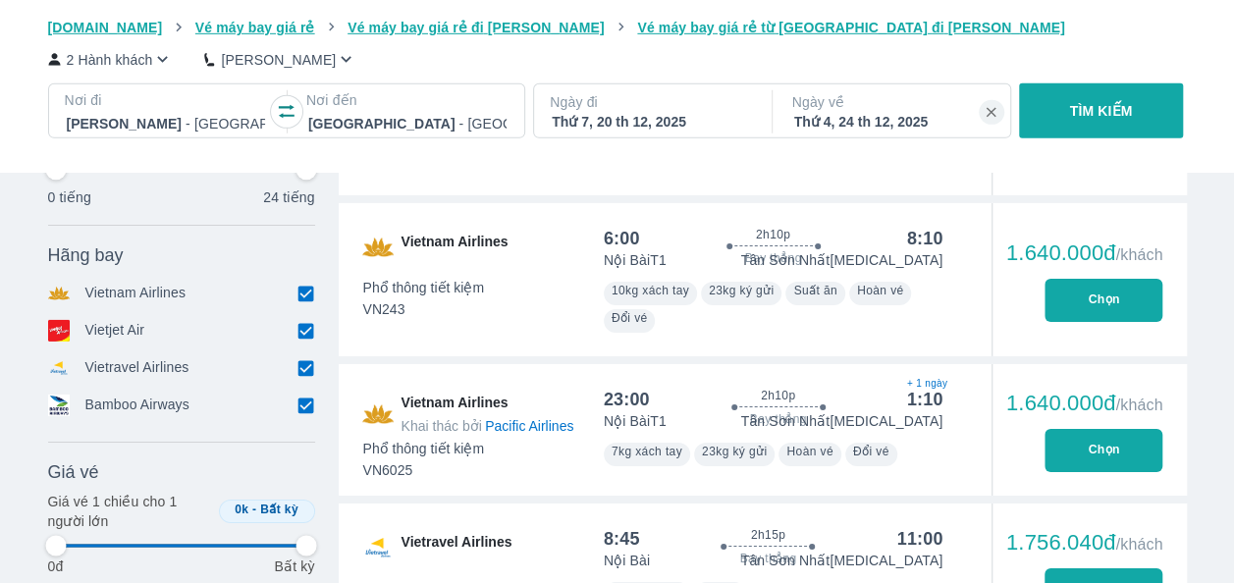
type input "97.9166666666667"
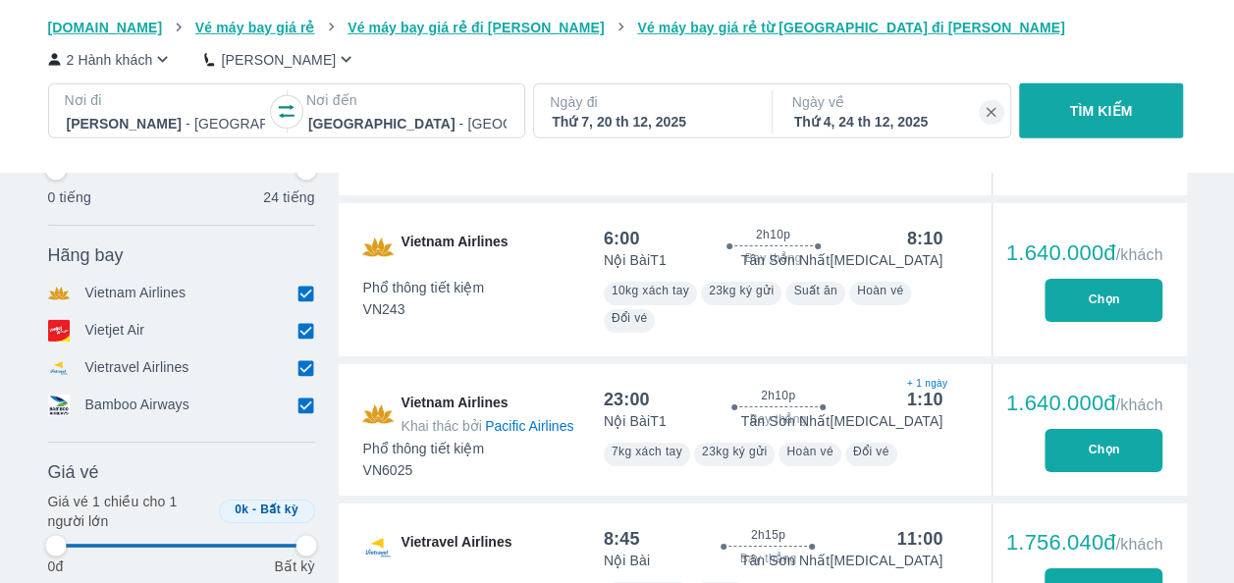
type input "97.9166666666667"
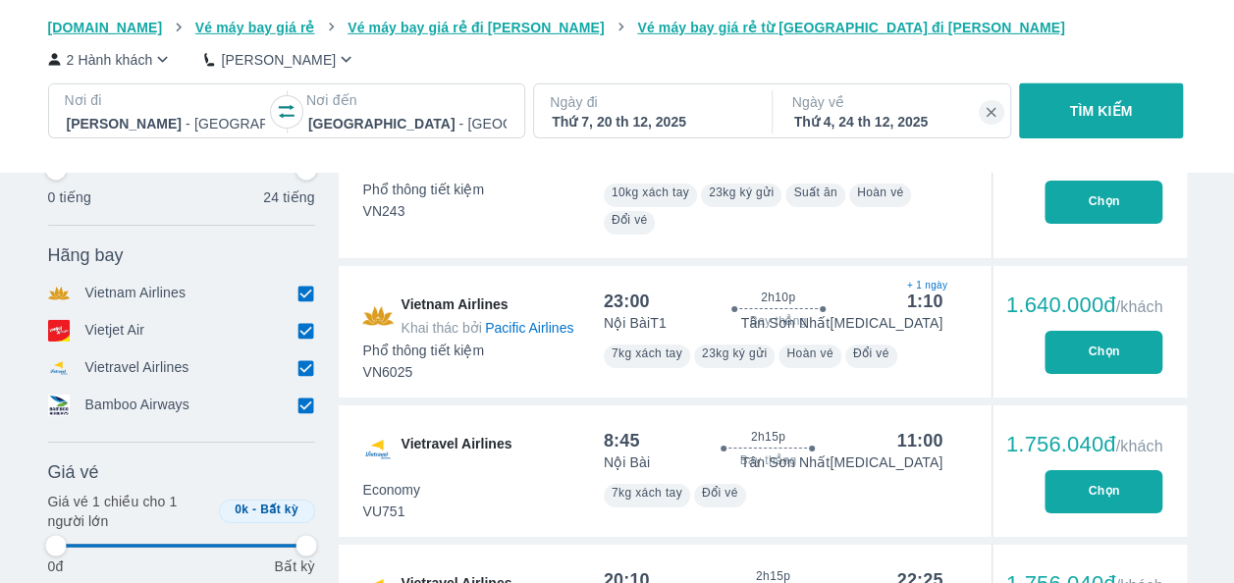
type input "97.9166666666667"
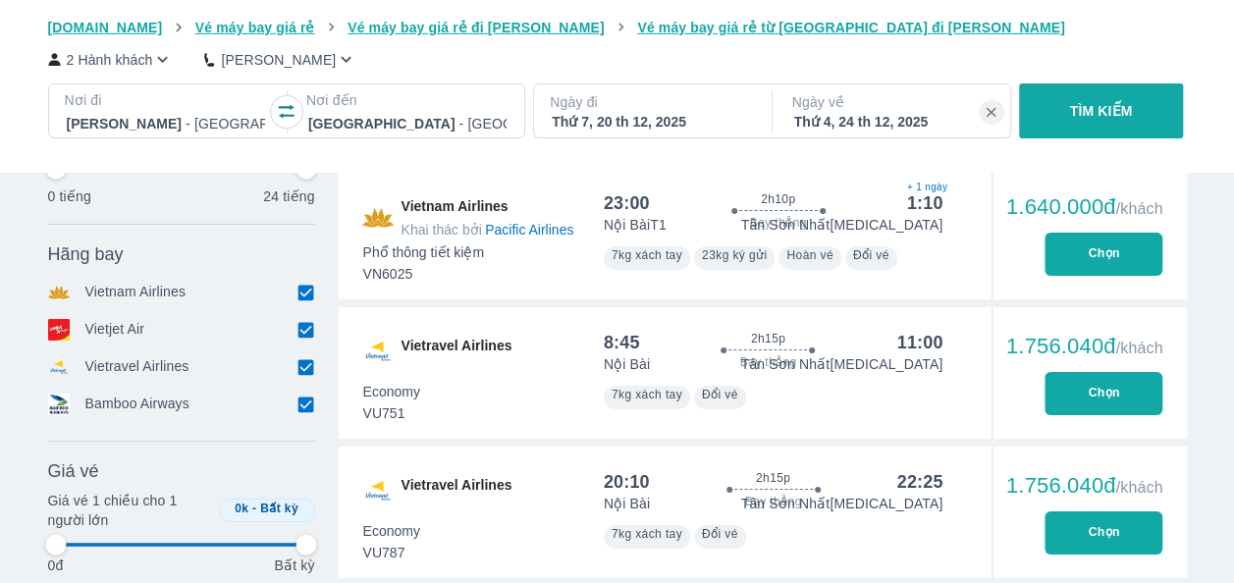
type input "97.9166666666667"
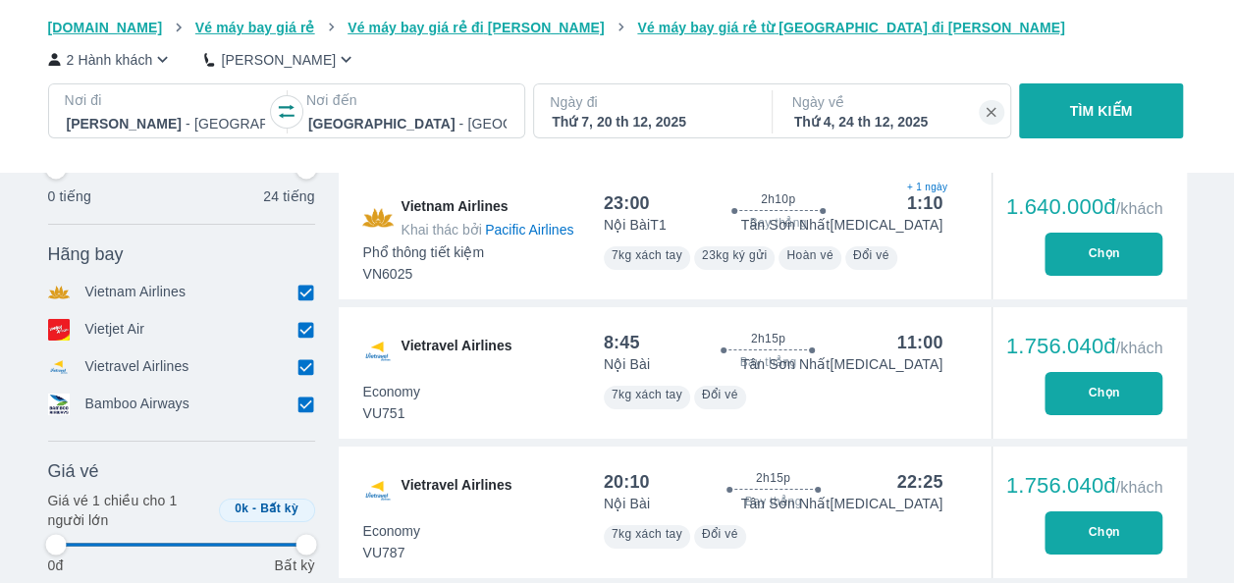
type input "97.9166666666667"
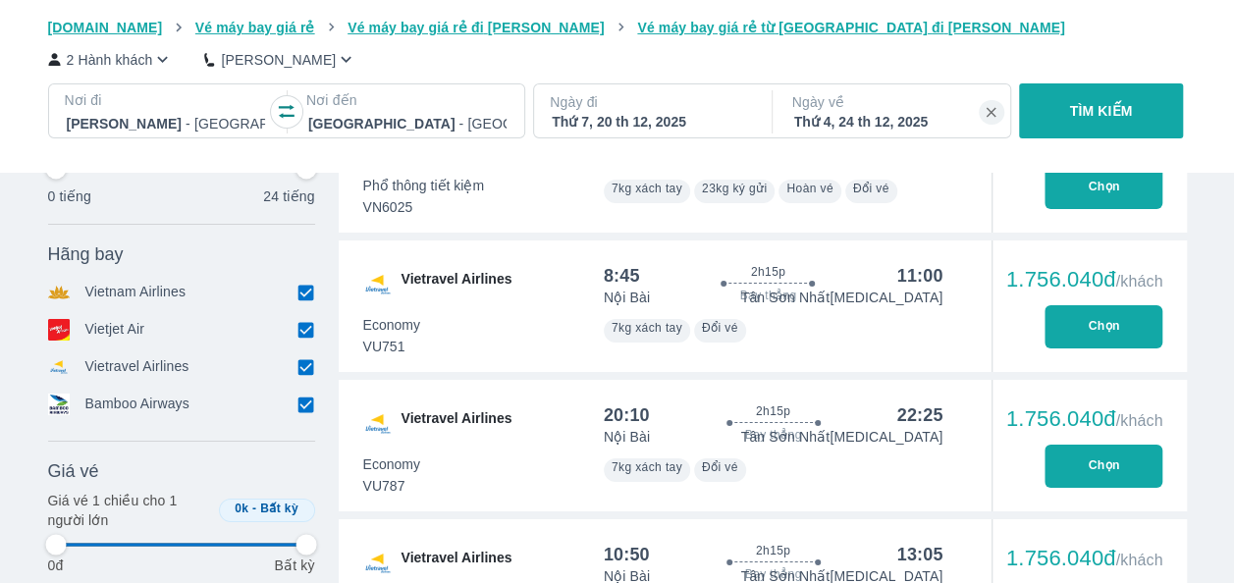
type input "97.9166666666667"
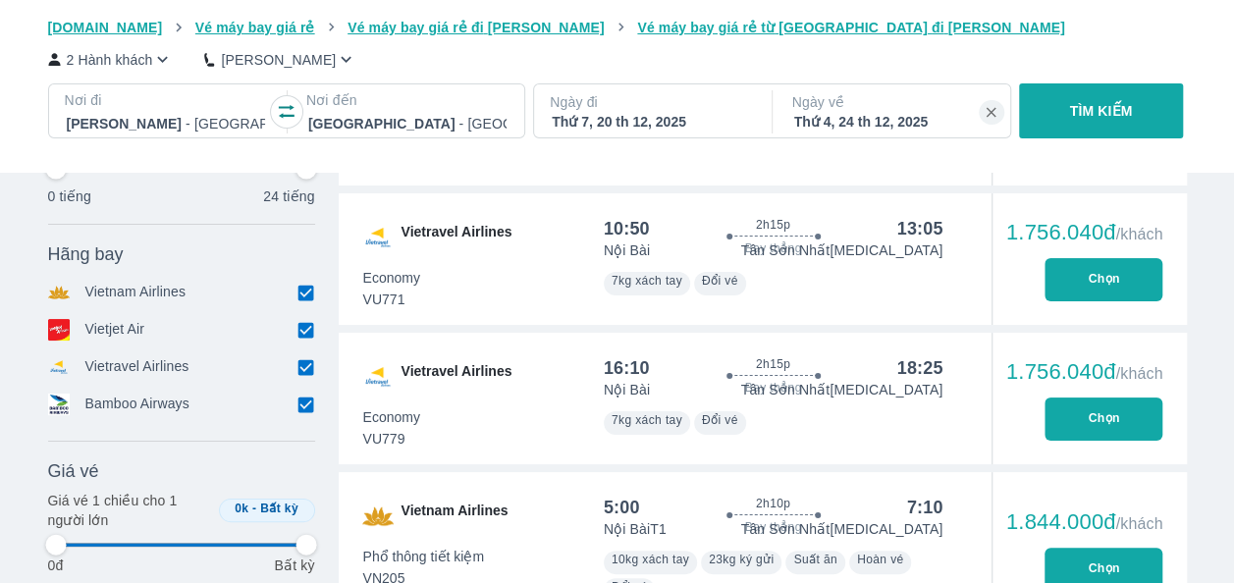
type input "97.9166666666667"
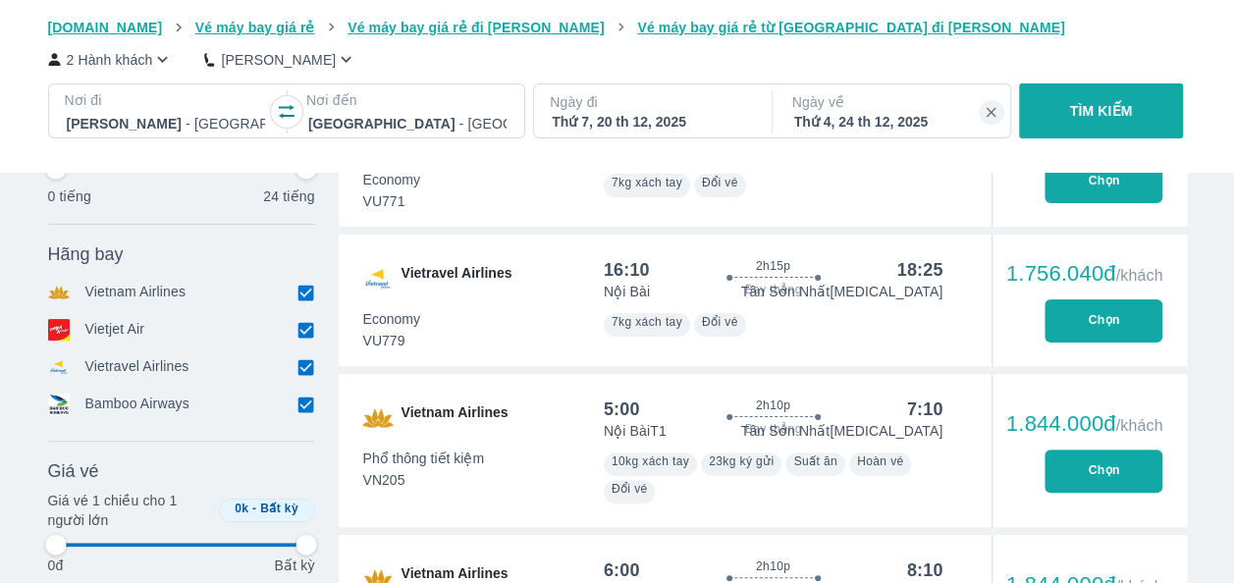
type input "97.9166666666667"
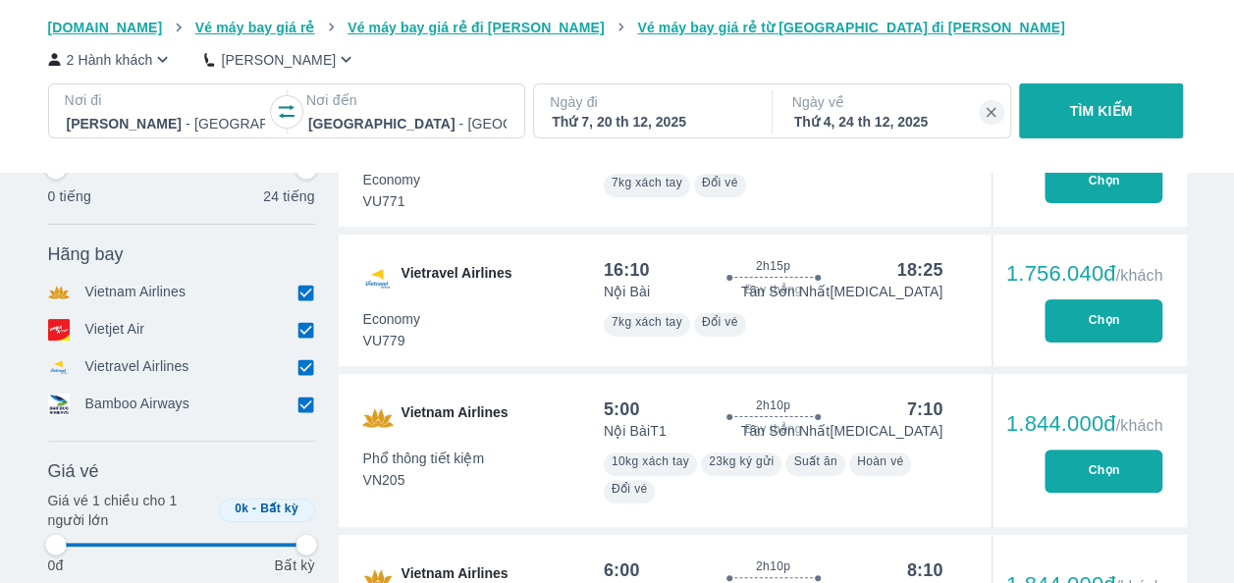
type input "97.9166666666667"
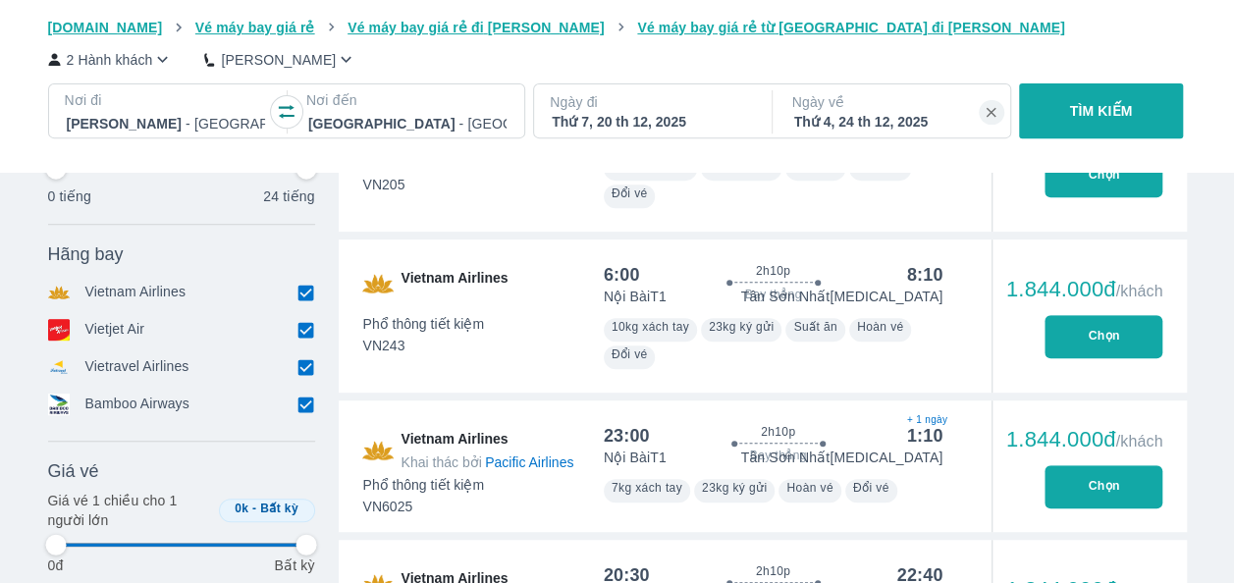
type input "97.9166666666667"
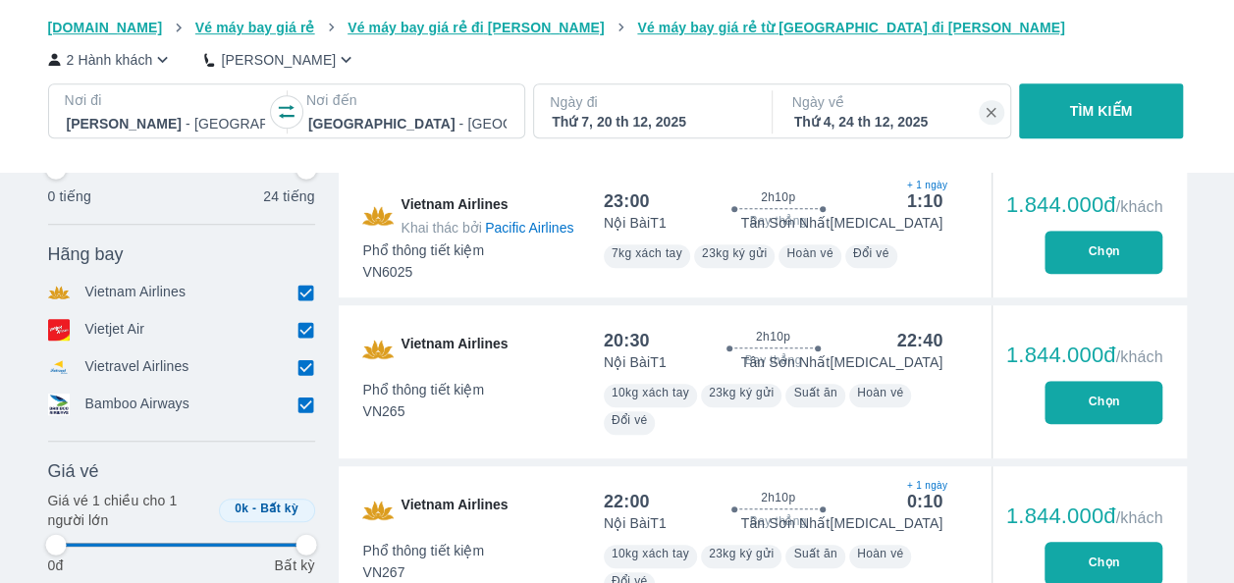
type input "97.9166666666667"
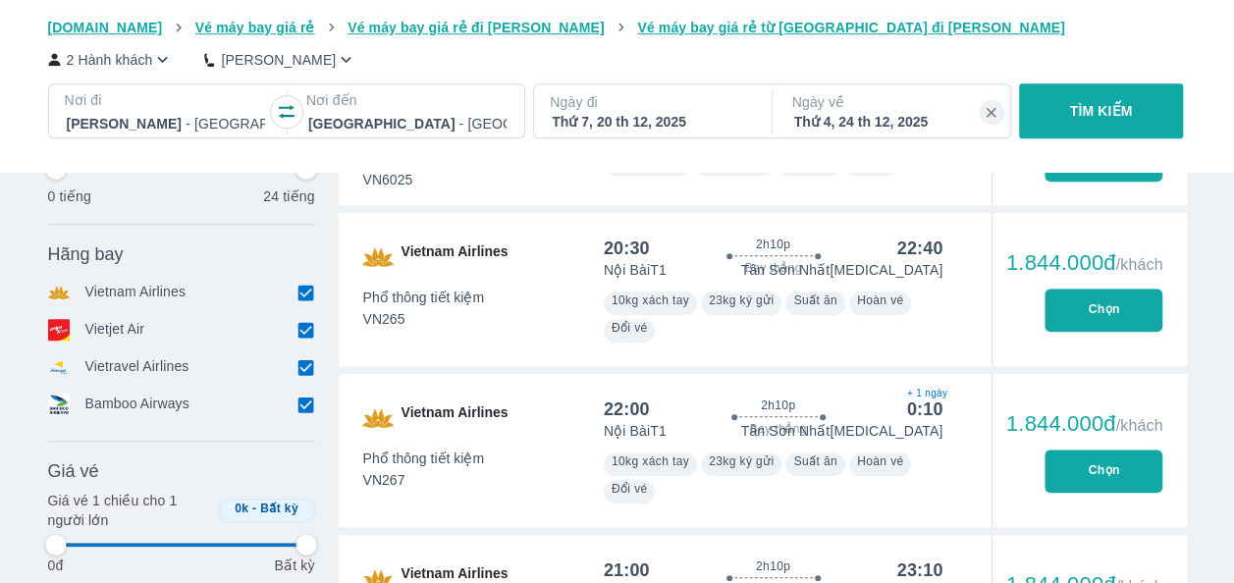
type input "97.9166666666667"
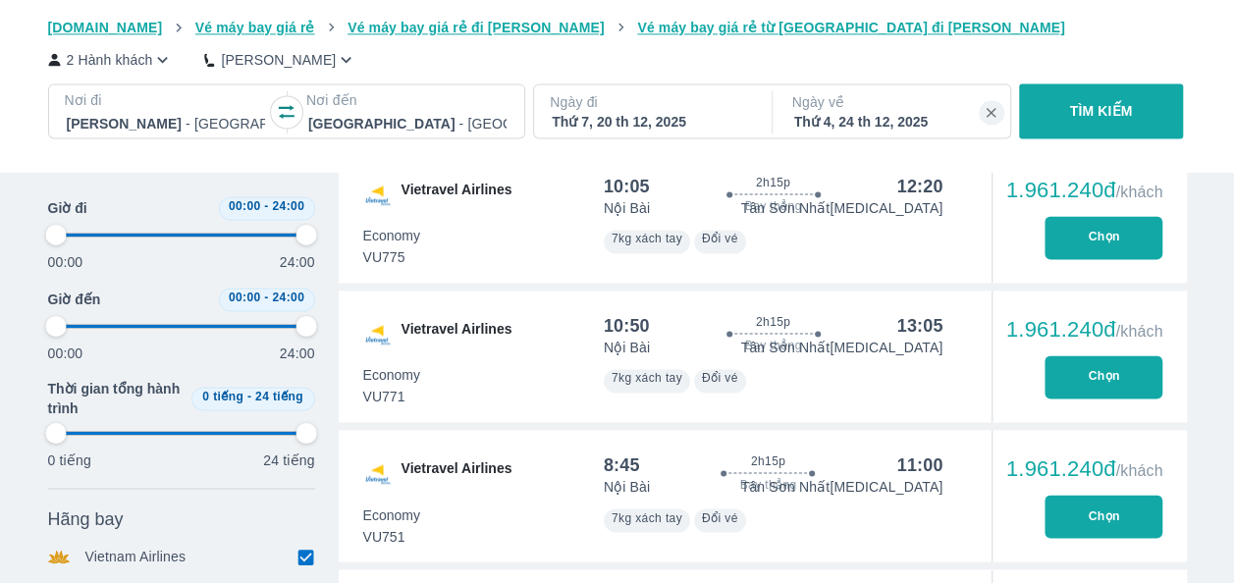
scroll to position [8718, 0]
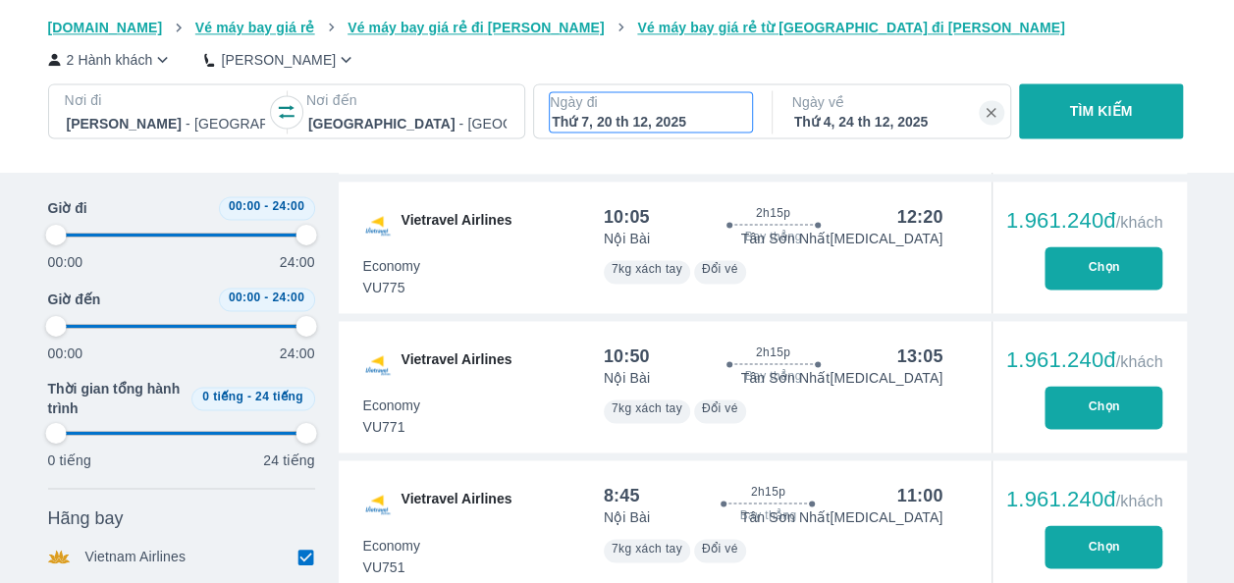
click at [681, 124] on div "Thứ 7, 20 th 12, 2025" at bounding box center [651, 122] width 198 height 20
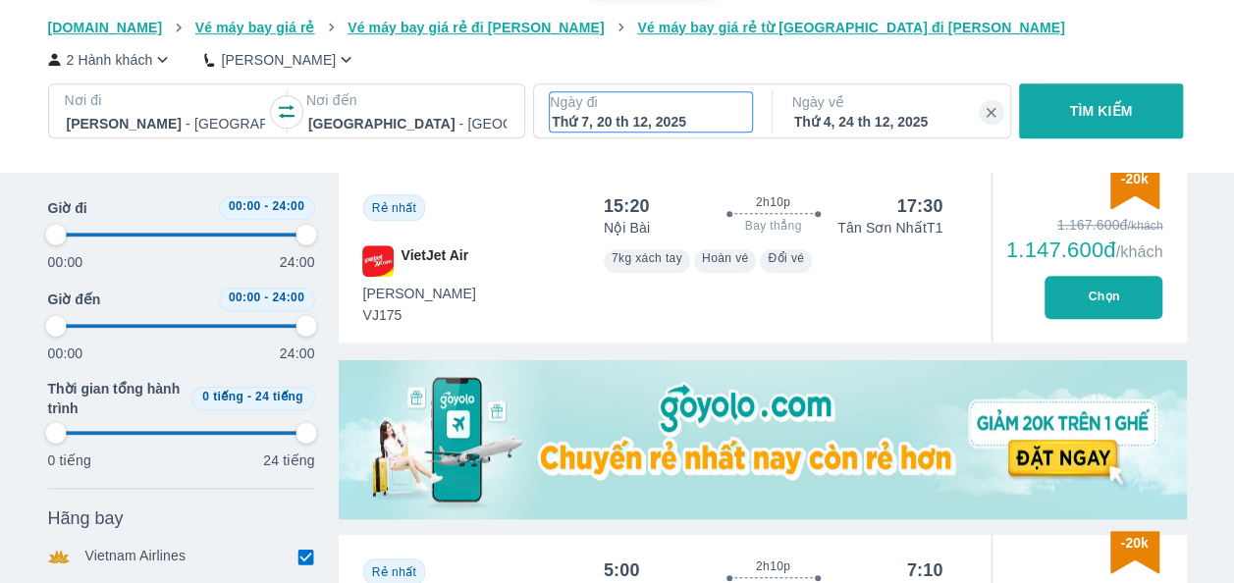
scroll to position [113, 0]
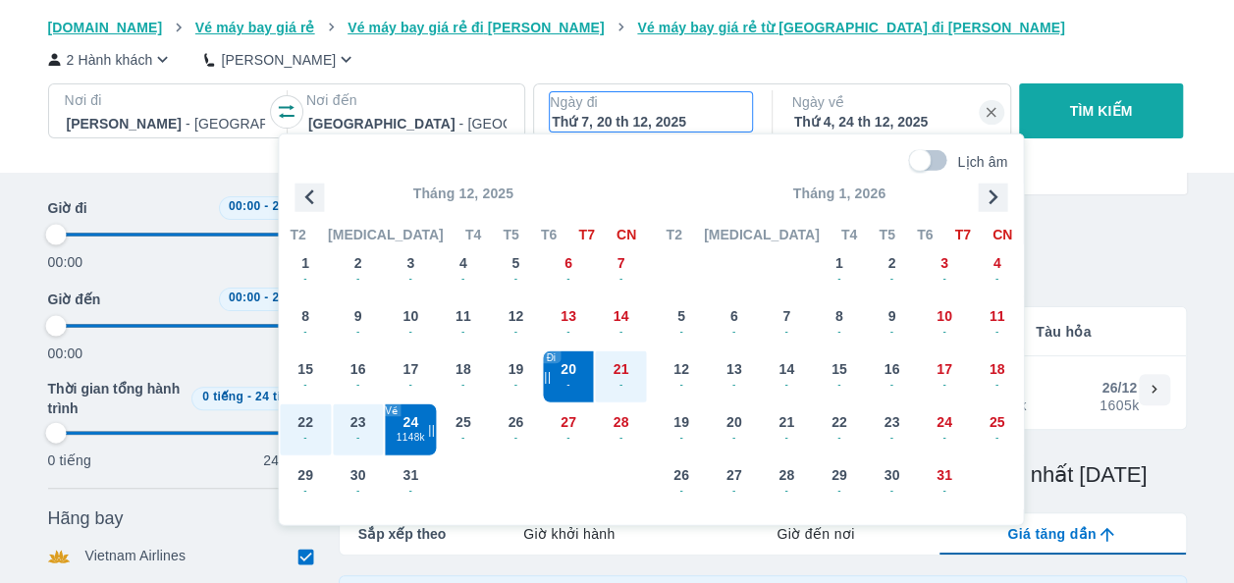
click at [313, 186] on icon "button" at bounding box center [308, 197] width 29 height 29
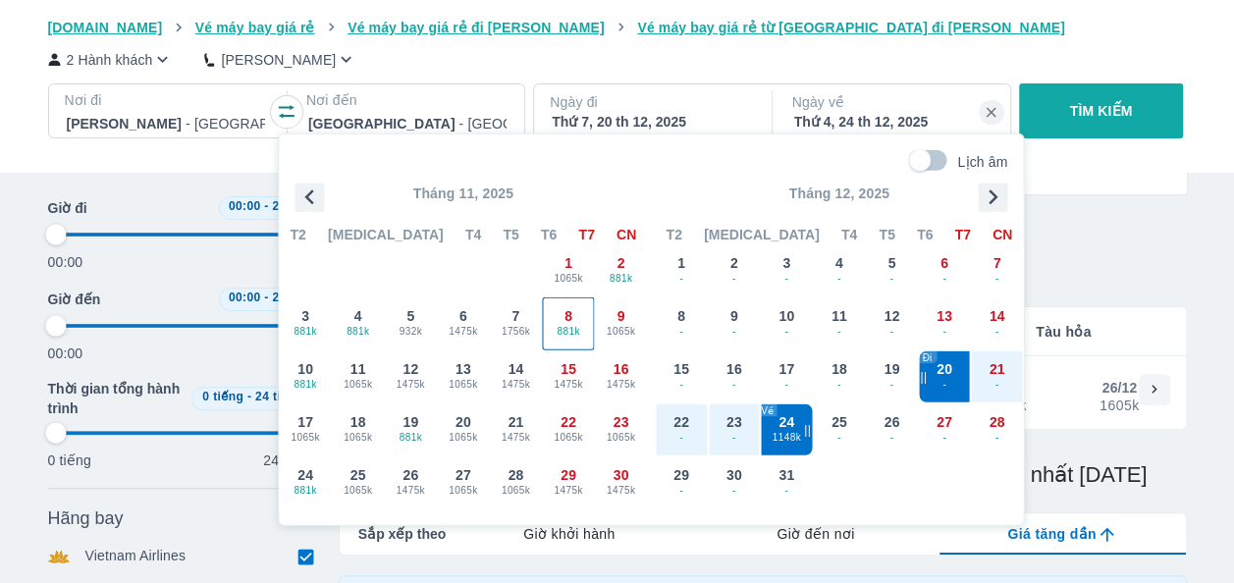
click at [581, 330] on span "881k" at bounding box center [568, 331] width 51 height 16
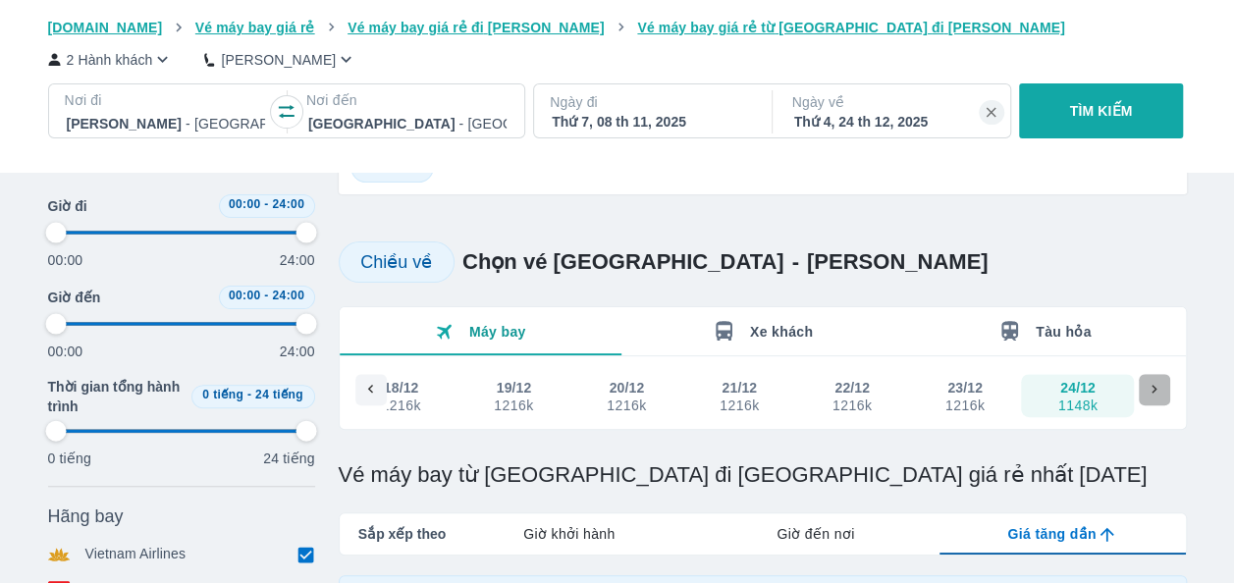
click at [1164, 387] on div at bounding box center [1154, 389] width 31 height 31
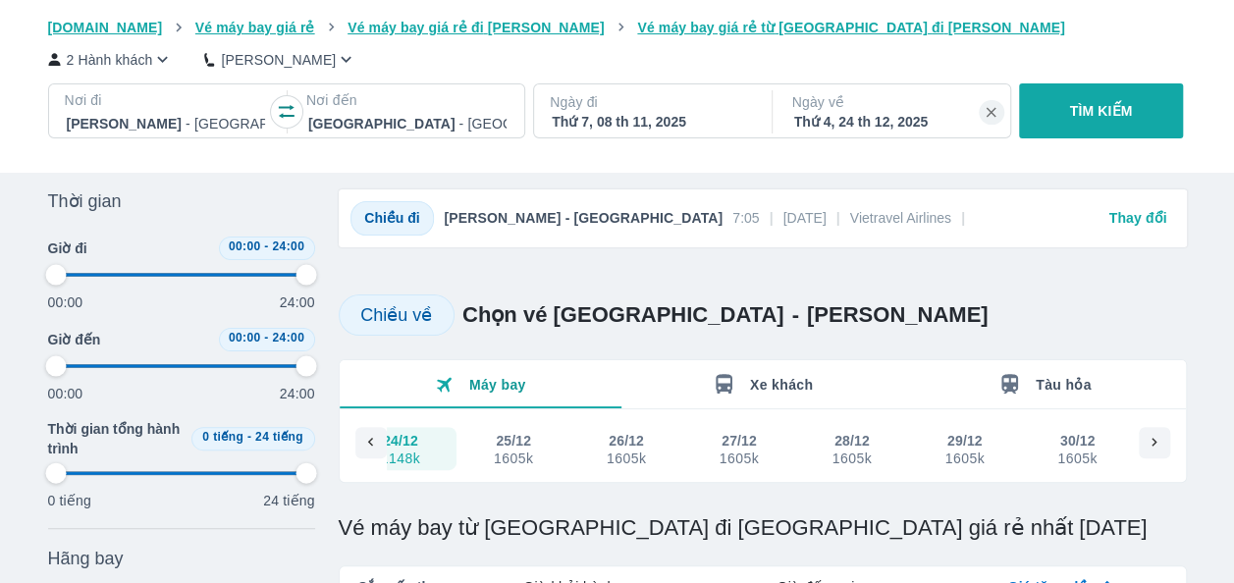
scroll to position [15, 0]
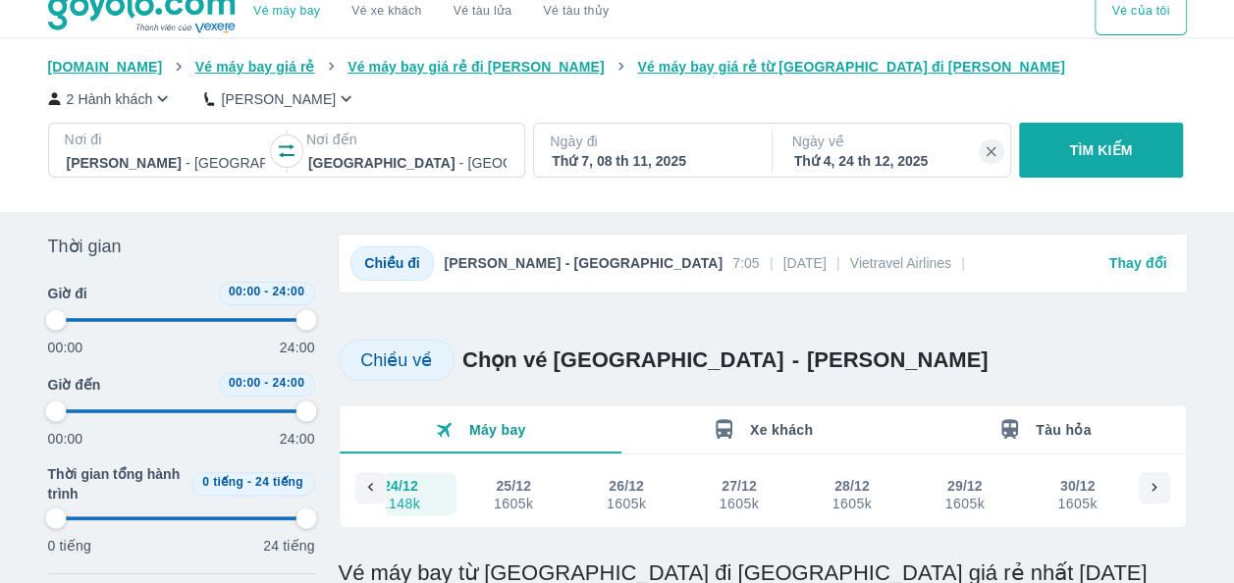
click at [878, 153] on div "Thứ 4, 24 th 12, 2025" at bounding box center [893, 161] width 198 height 20
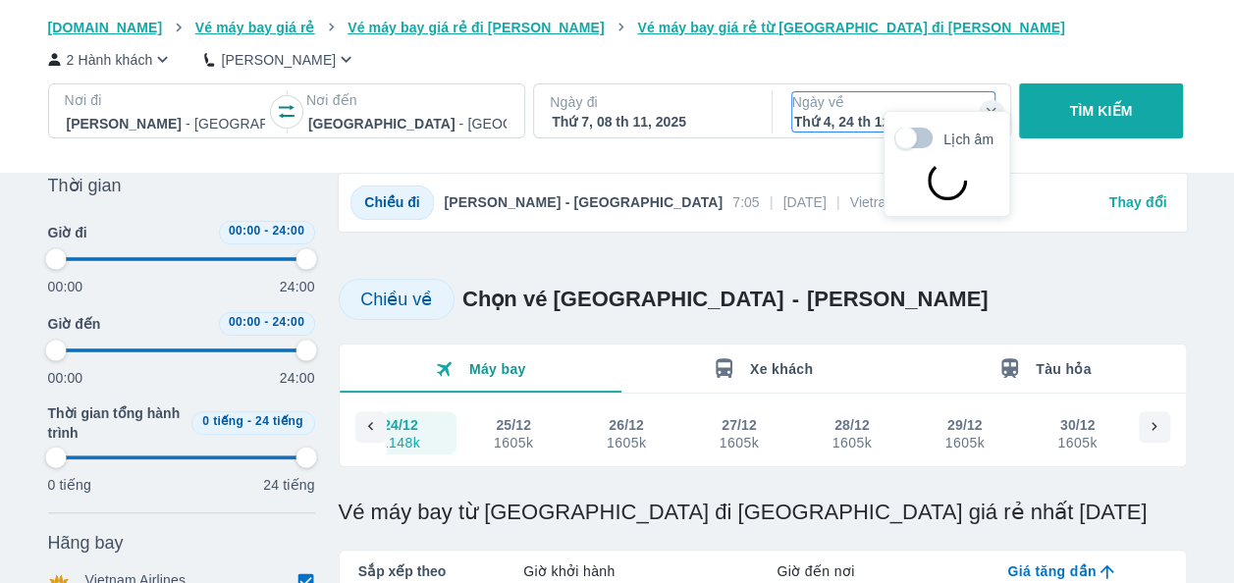
scroll to position [113, 0]
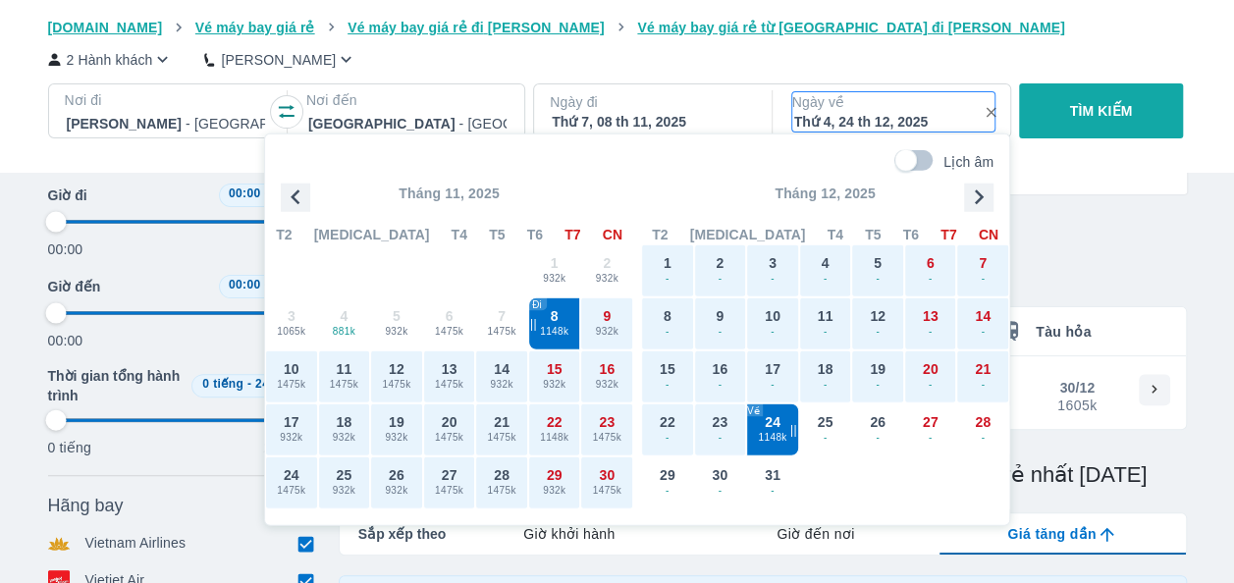
click at [991, 114] on icon "button" at bounding box center [991, 113] width 10 height 10
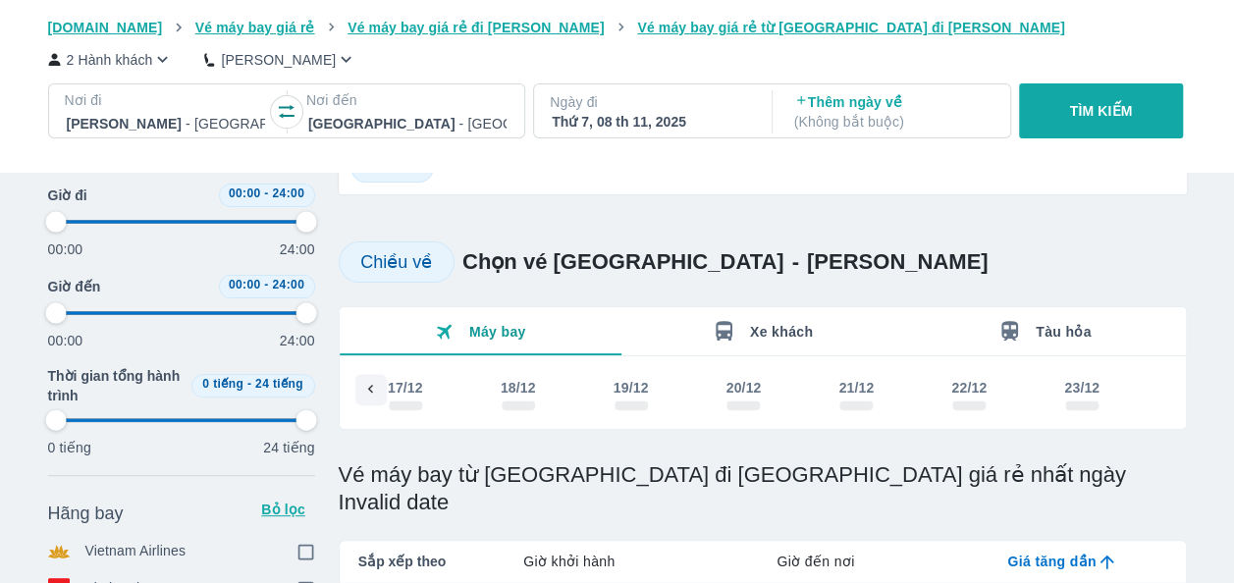
scroll to position [0, 4439]
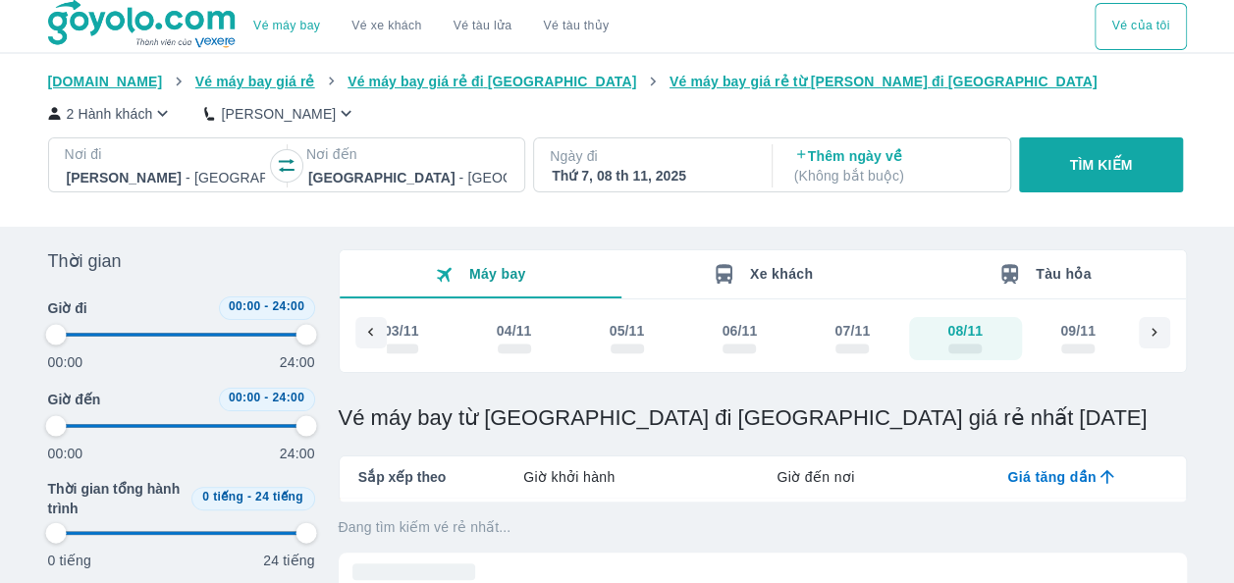
click at [589, 165] on p "Ngày đi" at bounding box center [651, 156] width 202 height 20
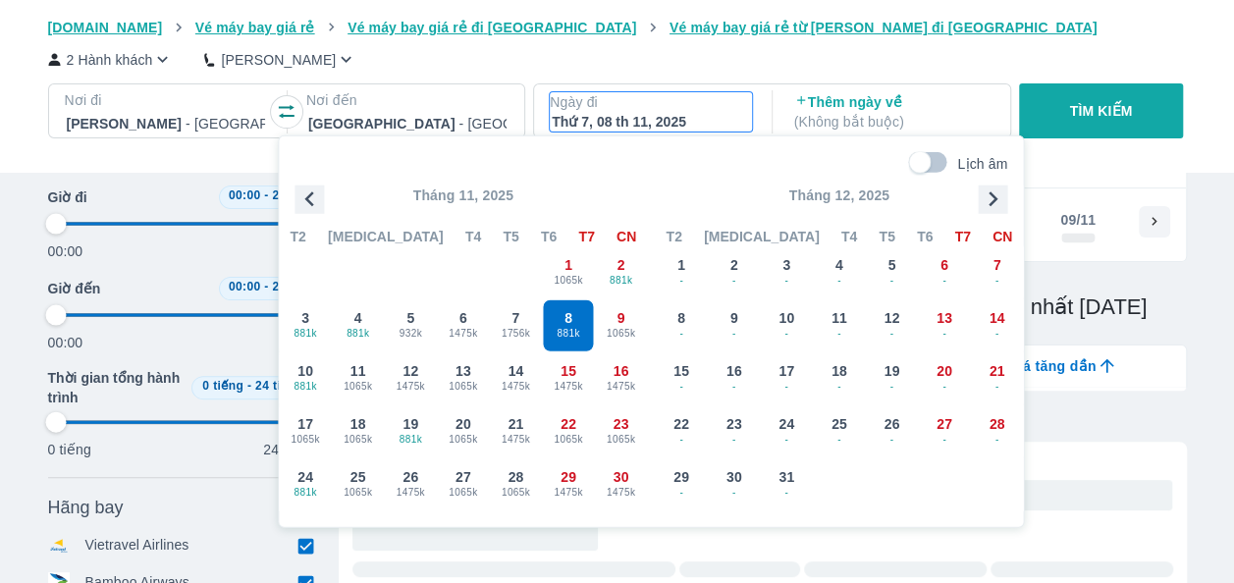
scroll to position [113, 0]
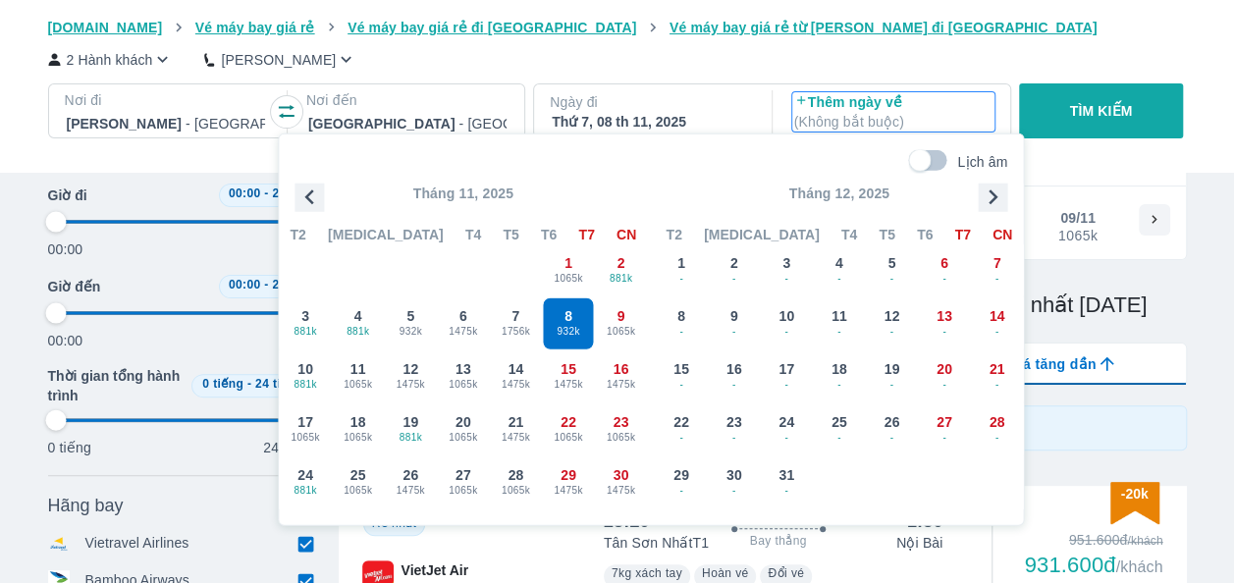
click at [821, 107] on p "Thêm ngày về ( Không bắt buộc )" at bounding box center [893, 111] width 198 height 39
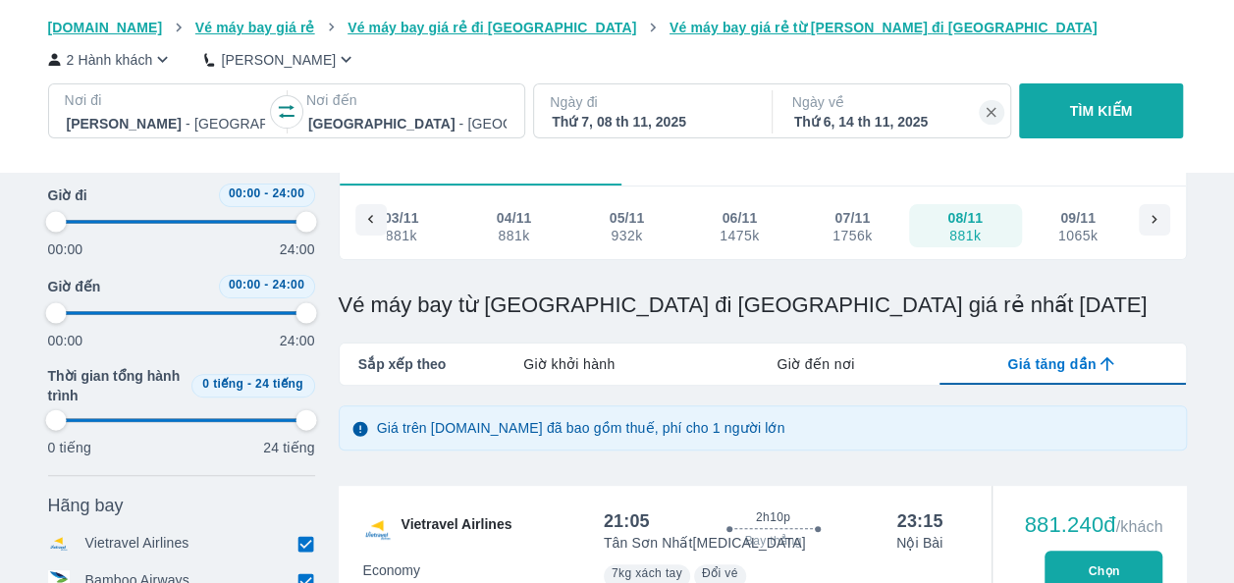
click at [1076, 107] on p "TÌM KIẾM" at bounding box center [1101, 111] width 63 height 20
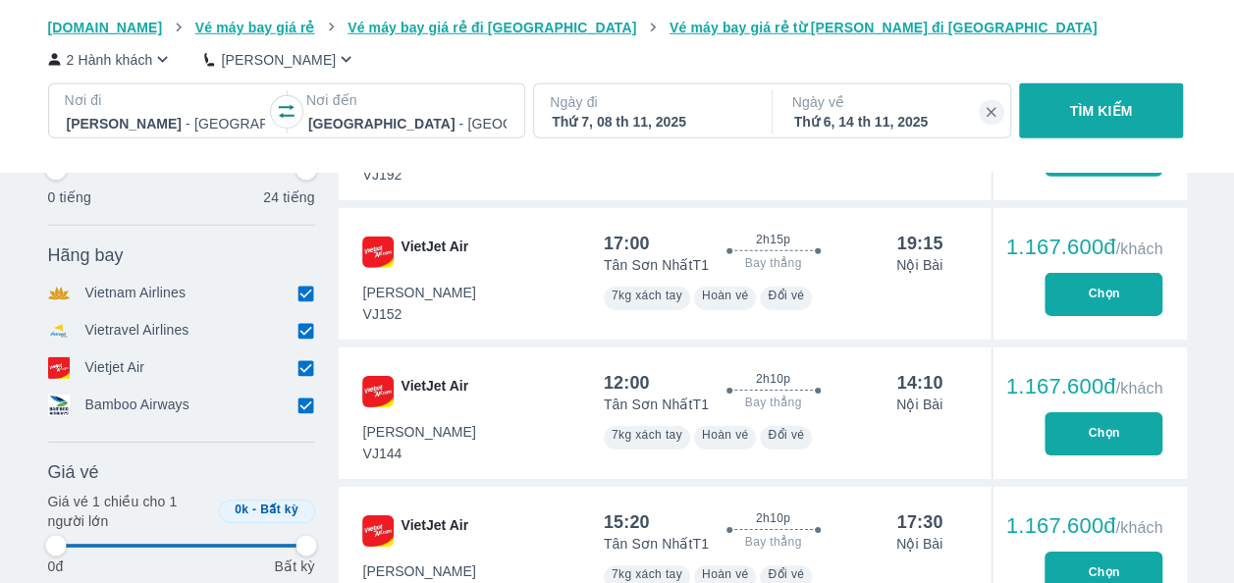
scroll to position [3043, 0]
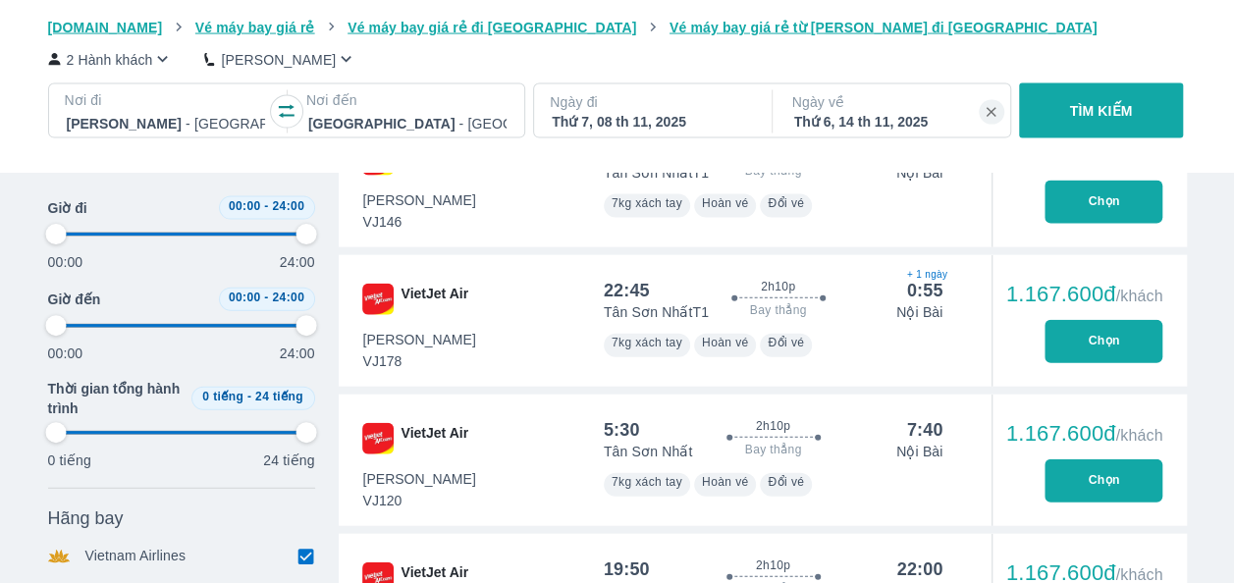
click at [596, 114] on div "Thứ 7, 08 th 11, 2025" at bounding box center [651, 122] width 198 height 20
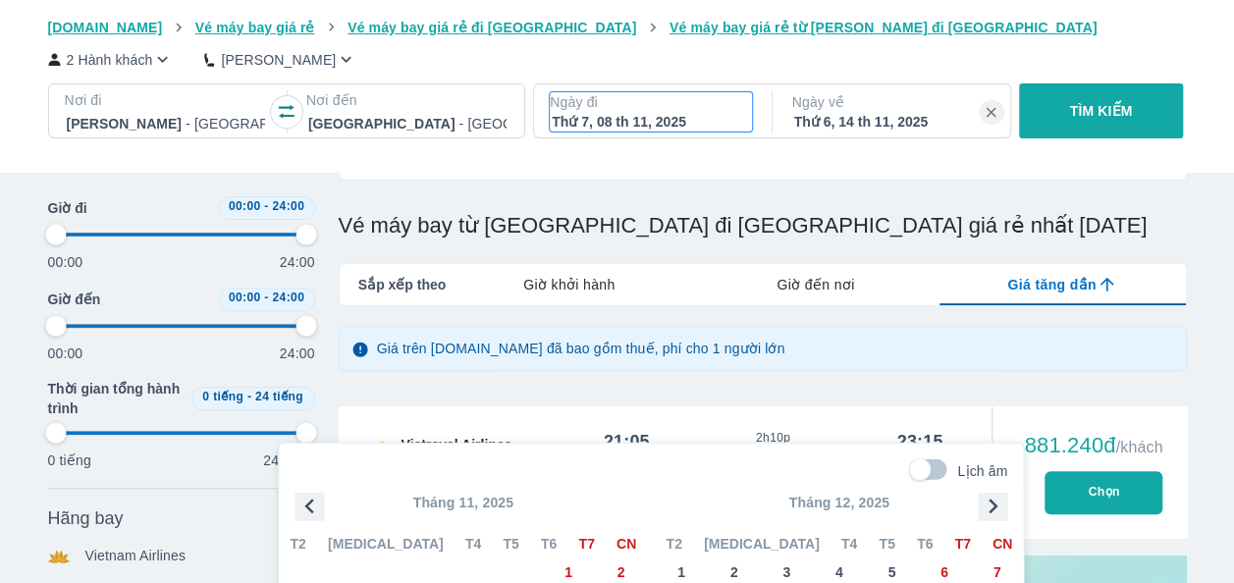
scroll to position [113, 0]
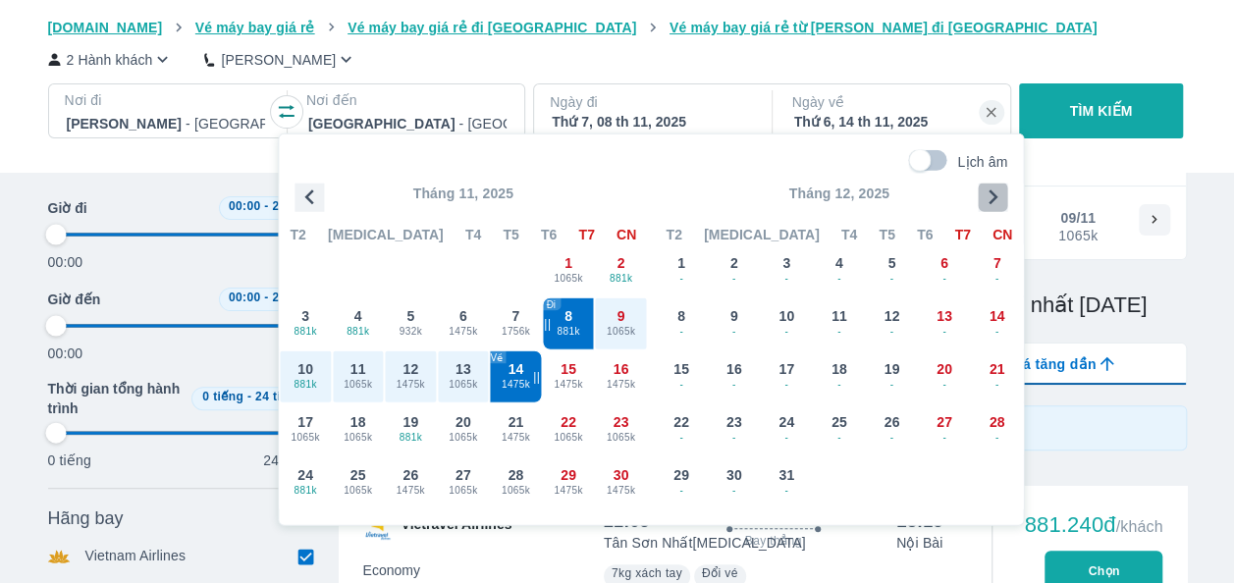
click at [993, 189] on icon "button" at bounding box center [992, 197] width 29 height 29
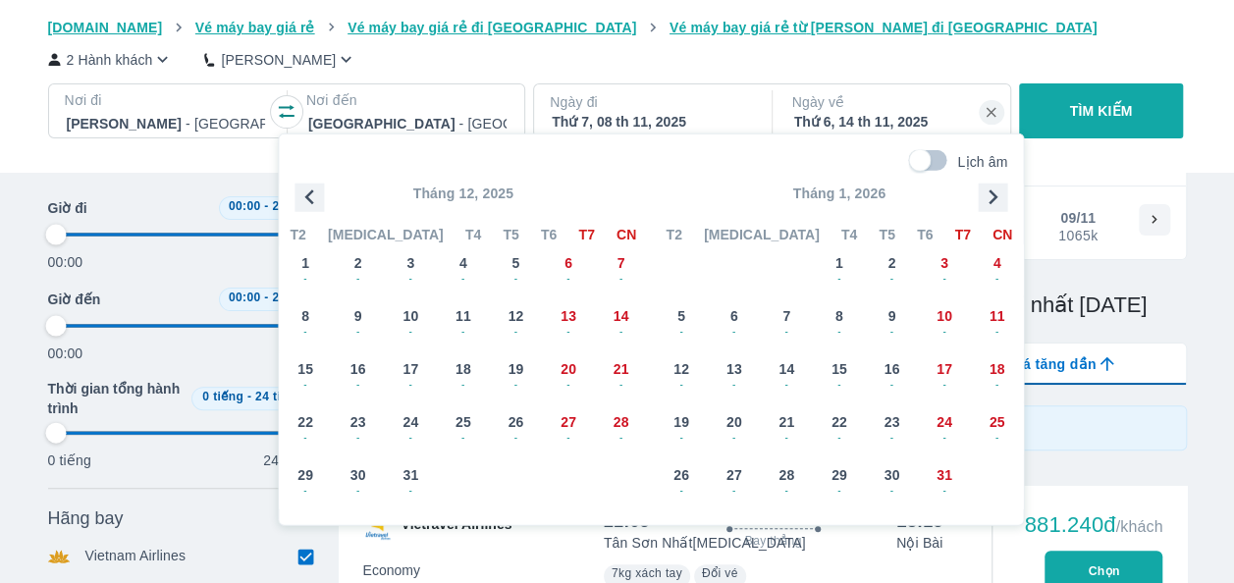
click at [926, 42] on div "2 Hành khách Phổ Thông Nơi đi [GEOGRAPHIC_DATA] - [GEOGRAPHIC_DATA] Nơi đến [GE…" at bounding box center [617, 95] width 1139 height 117
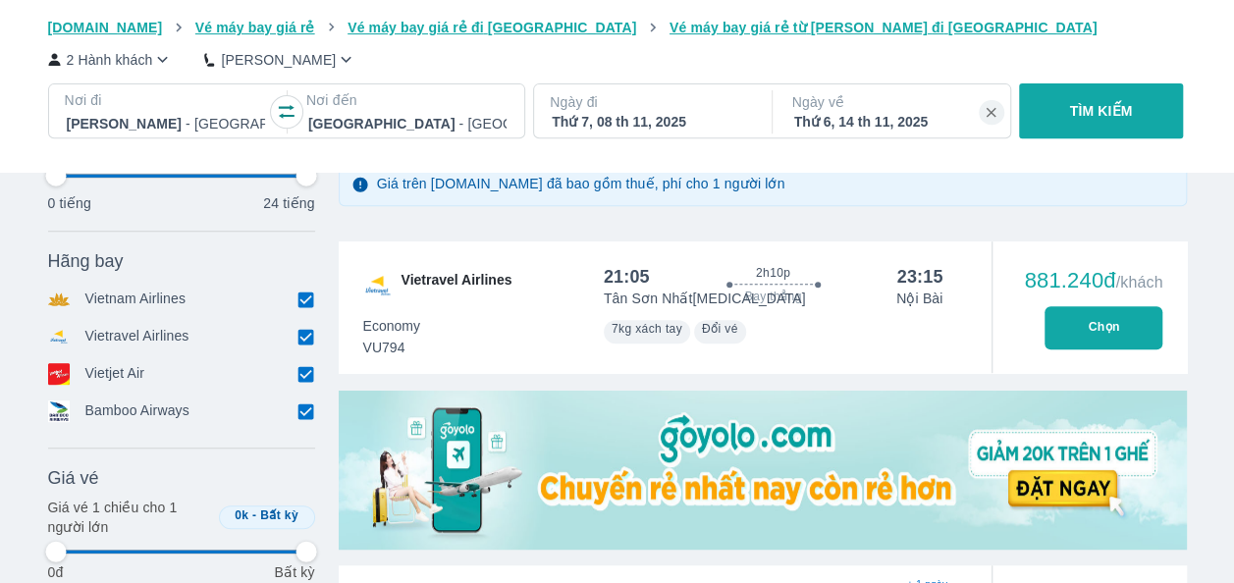
scroll to position [407, 0]
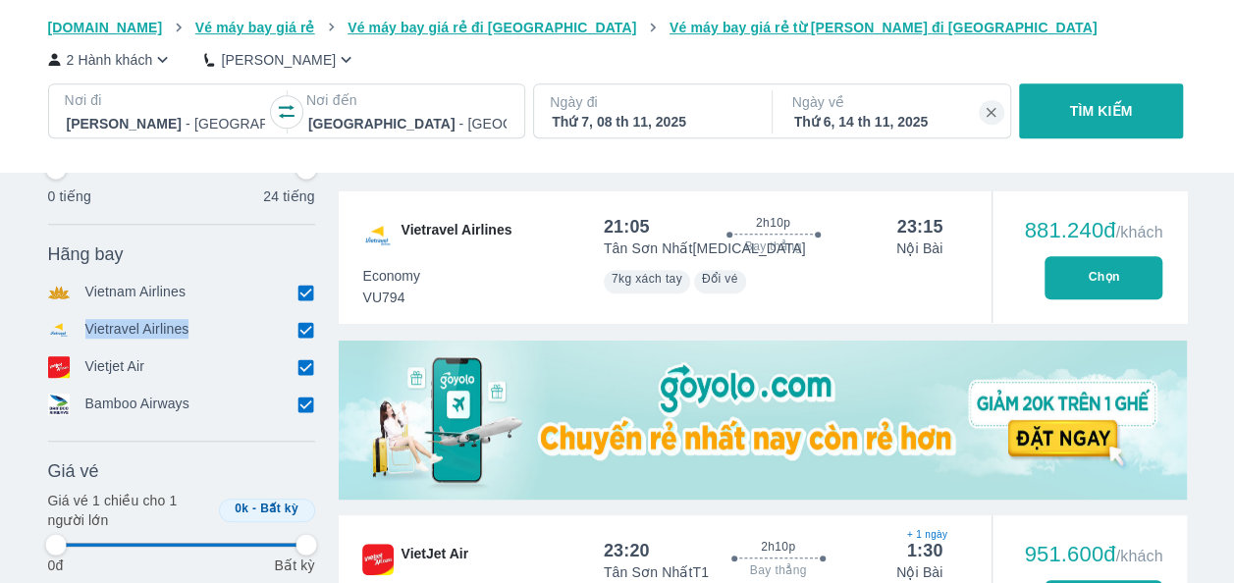
drag, startPoint x: 198, startPoint y: 329, endPoint x: 83, endPoint y: 320, distance: 115.2
click at [83, 320] on div "Vietravel Airlines" at bounding box center [126, 330] width 156 height 22
click at [897, 47] on div "2 Hành khách Phổ Thông Nơi đi [GEOGRAPHIC_DATA] - [GEOGRAPHIC_DATA] Nơi đến [GE…" at bounding box center [617, 95] width 1139 height 117
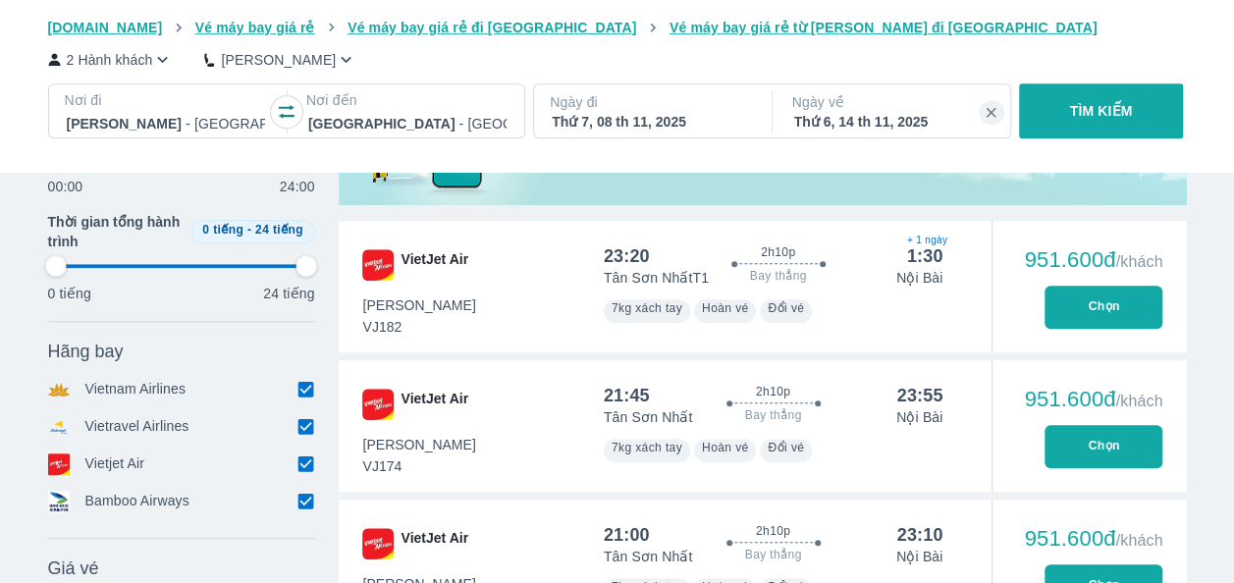
scroll to position [604, 0]
